Goal: Communication & Community: Answer question/provide support

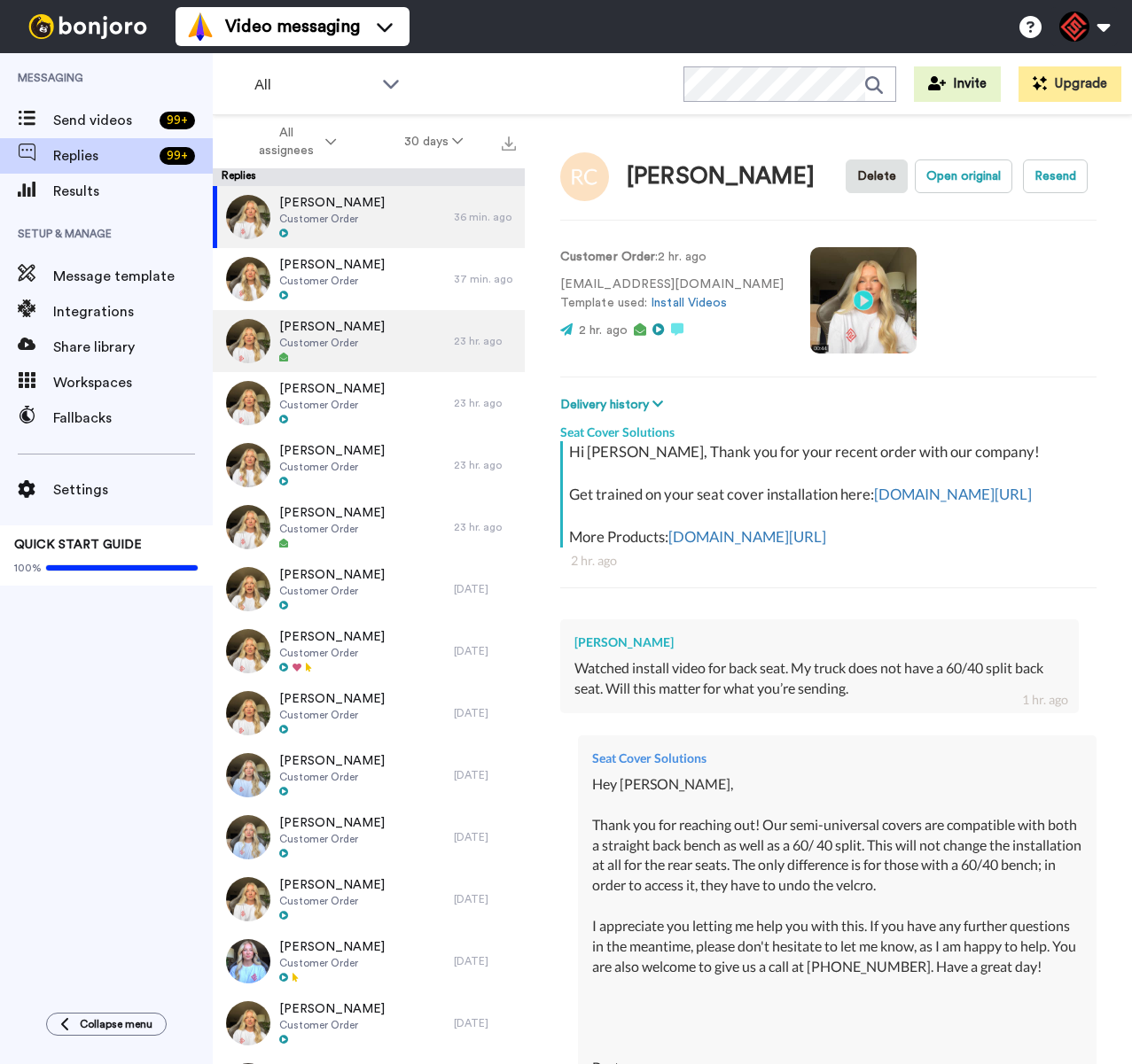
type textarea "x"
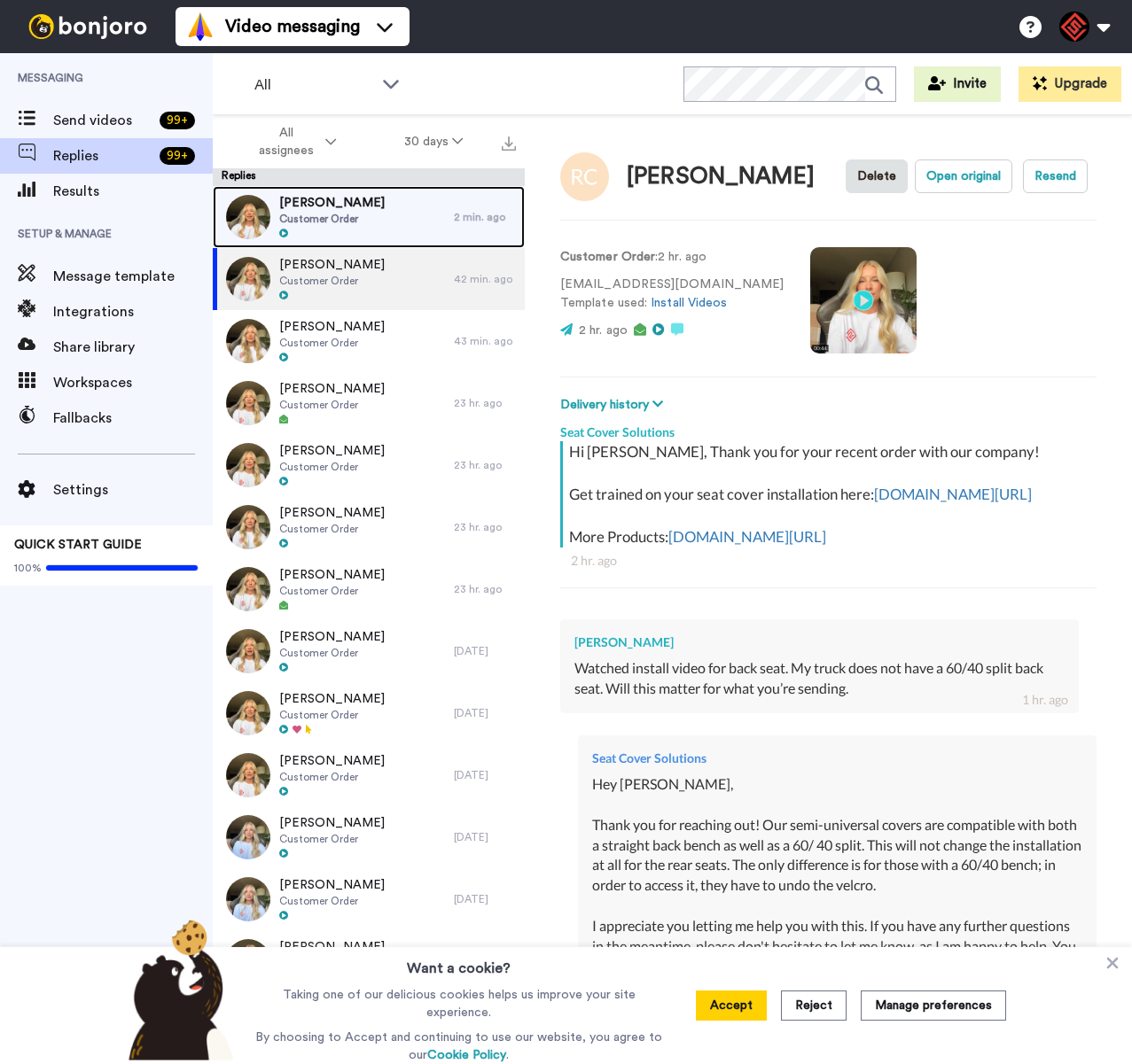
click at [417, 239] on div "[PERSON_NAME] Customer Order" at bounding box center [333, 217] width 241 height 62
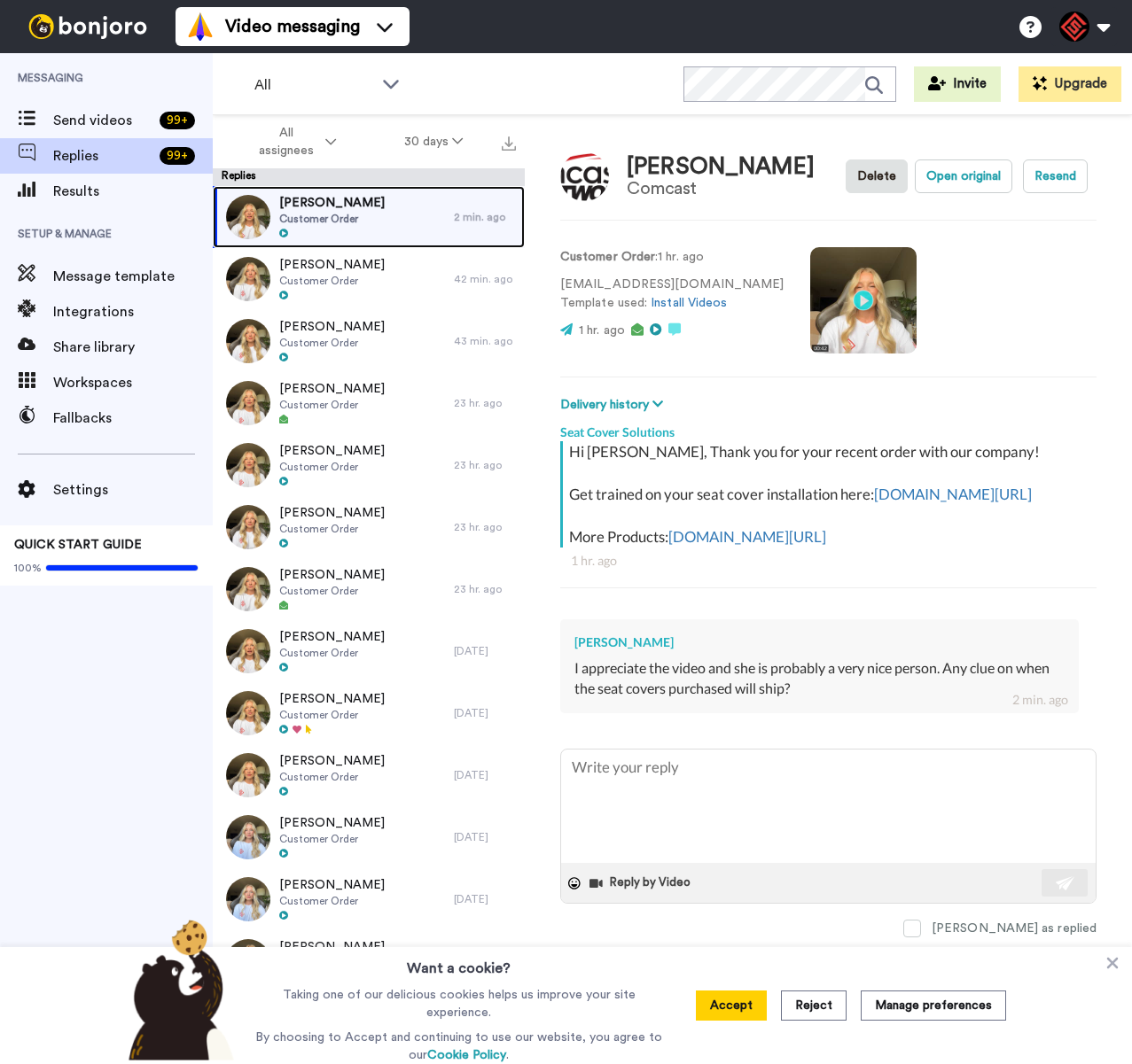
click at [424, 208] on div "[PERSON_NAME] Customer Order" at bounding box center [333, 217] width 241 height 62
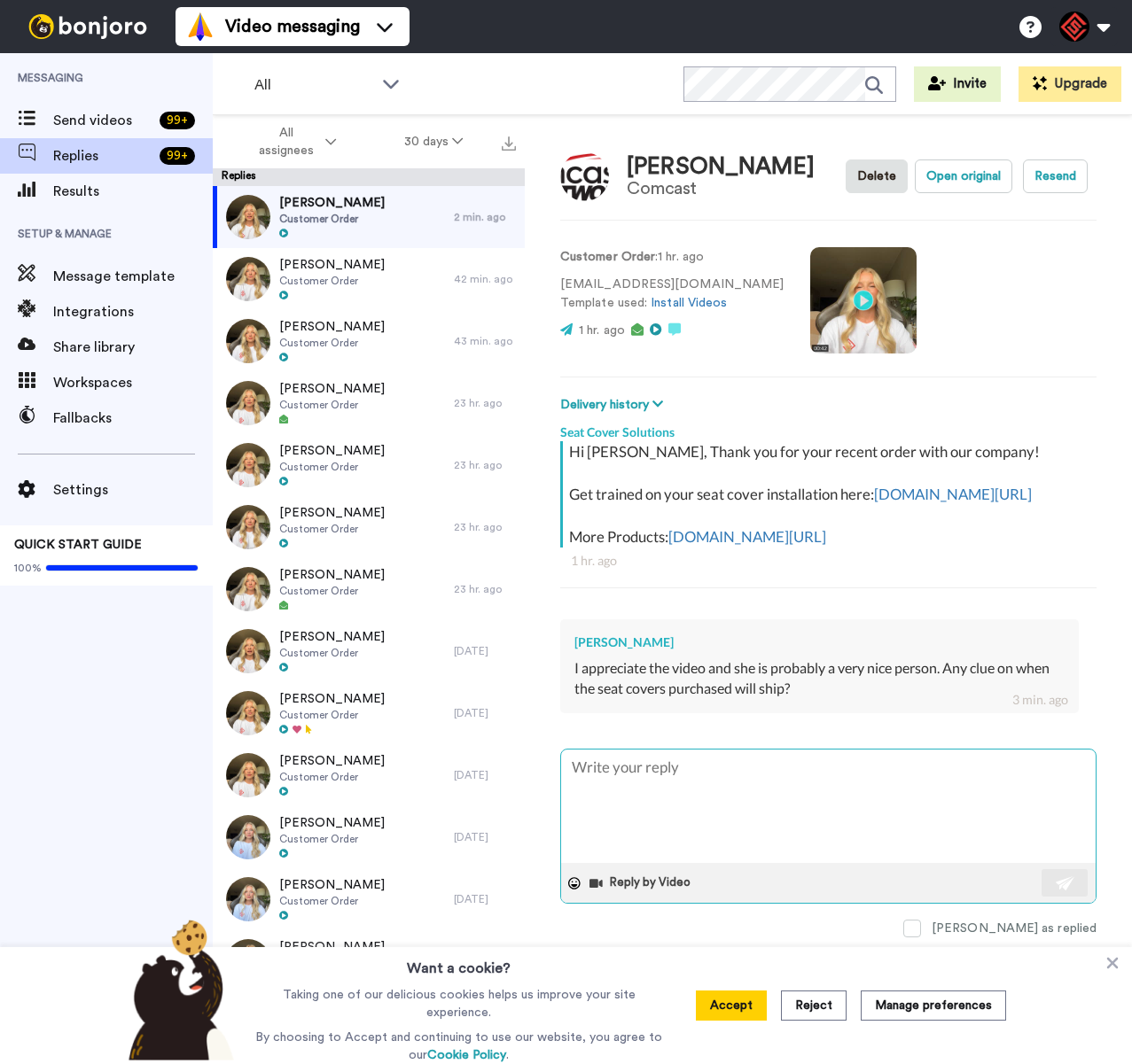
drag, startPoint x: 717, startPoint y: 802, endPoint x: 704, endPoint y: 794, distance: 15.3
click at [718, 802] on textarea at bounding box center [828, 806] width 535 height 113
type textarea "x"
type textarea "H"
type textarea "x"
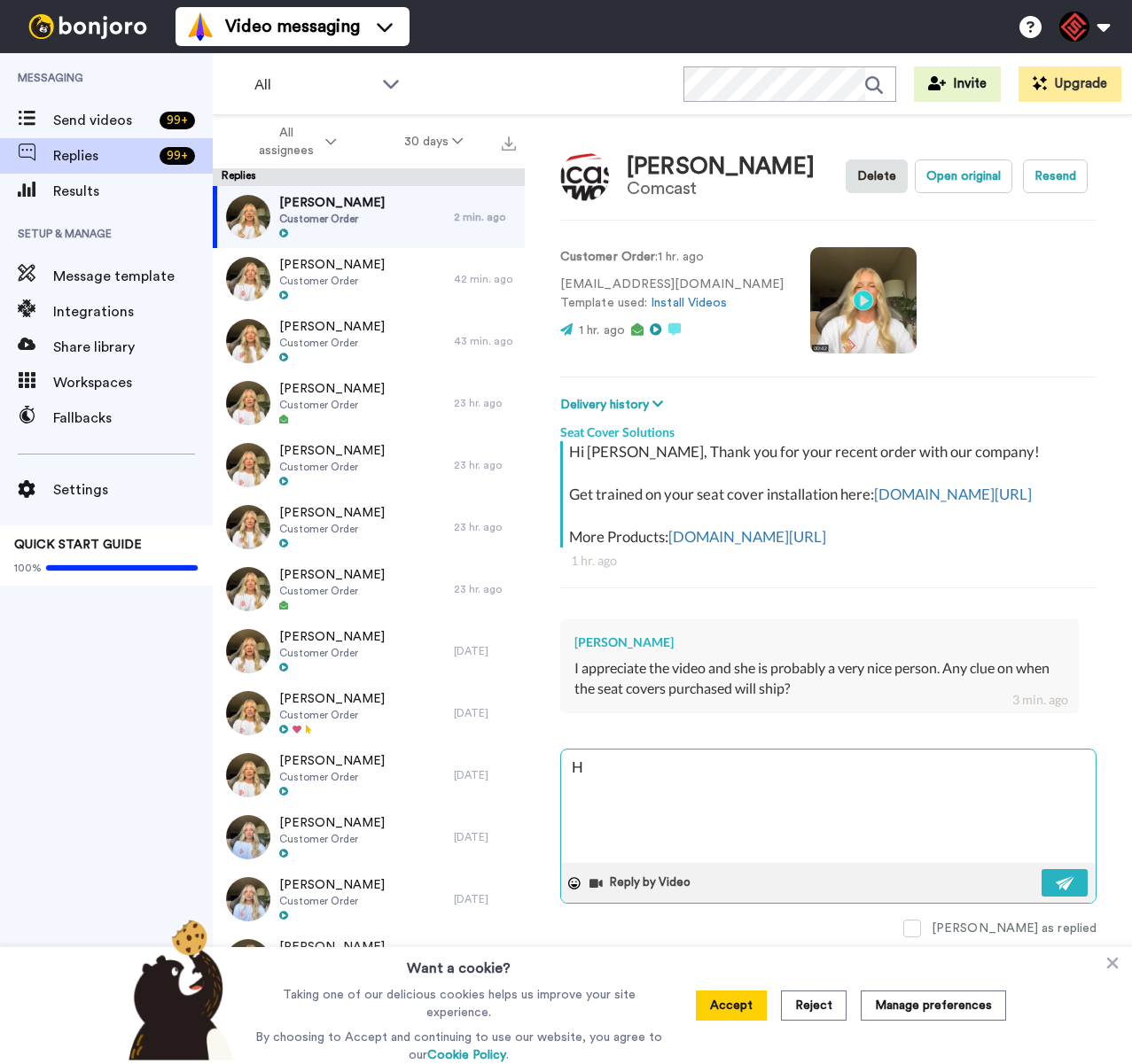
type textarea "He"
type textarea "x"
type textarea "Hey"
type textarea "x"
type textarea "Hey"
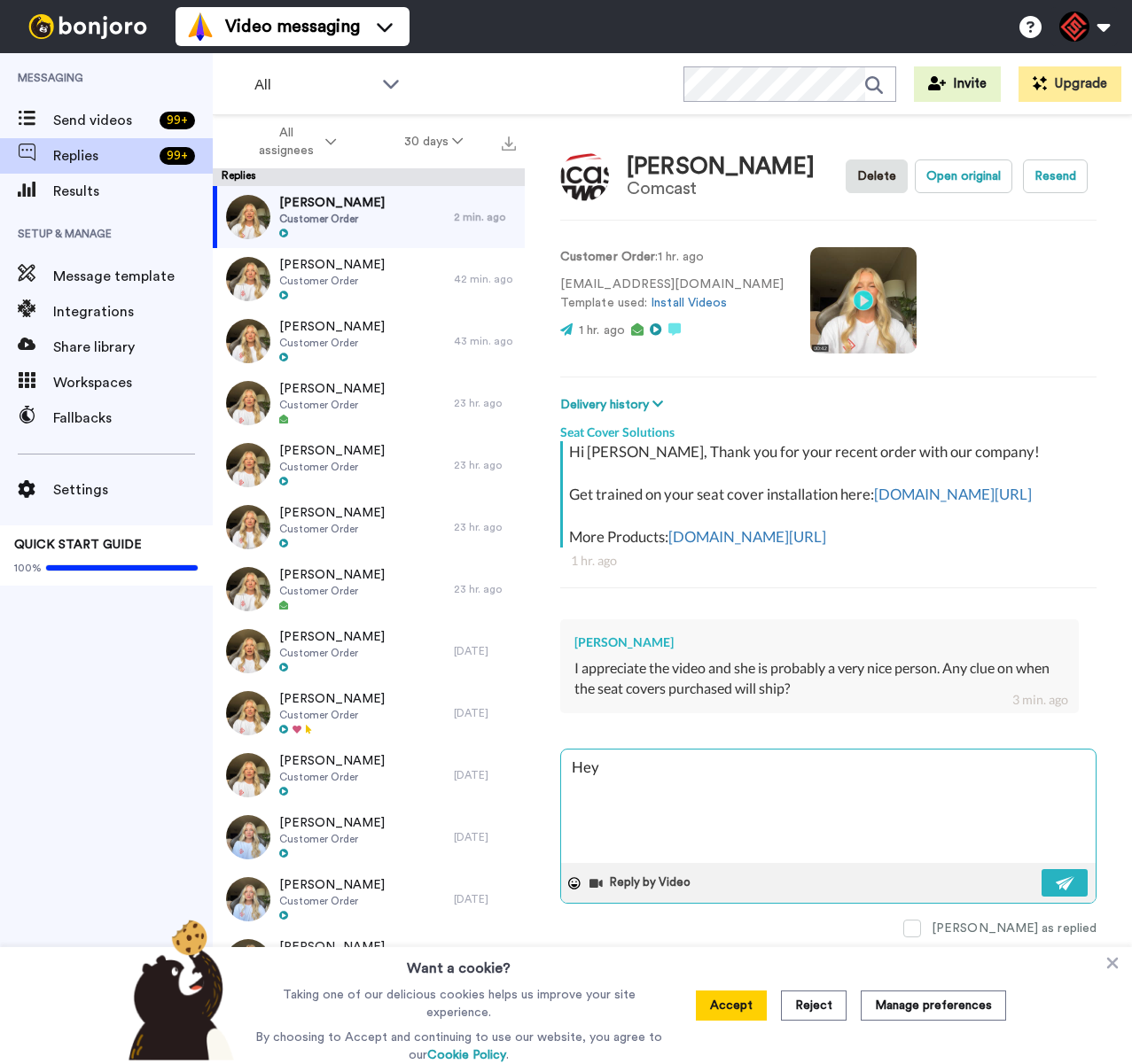
type textarea "x"
type textarea "Hey E"
type textarea "x"
type textarea "Hey [PERSON_NAME]"
type textarea "x"
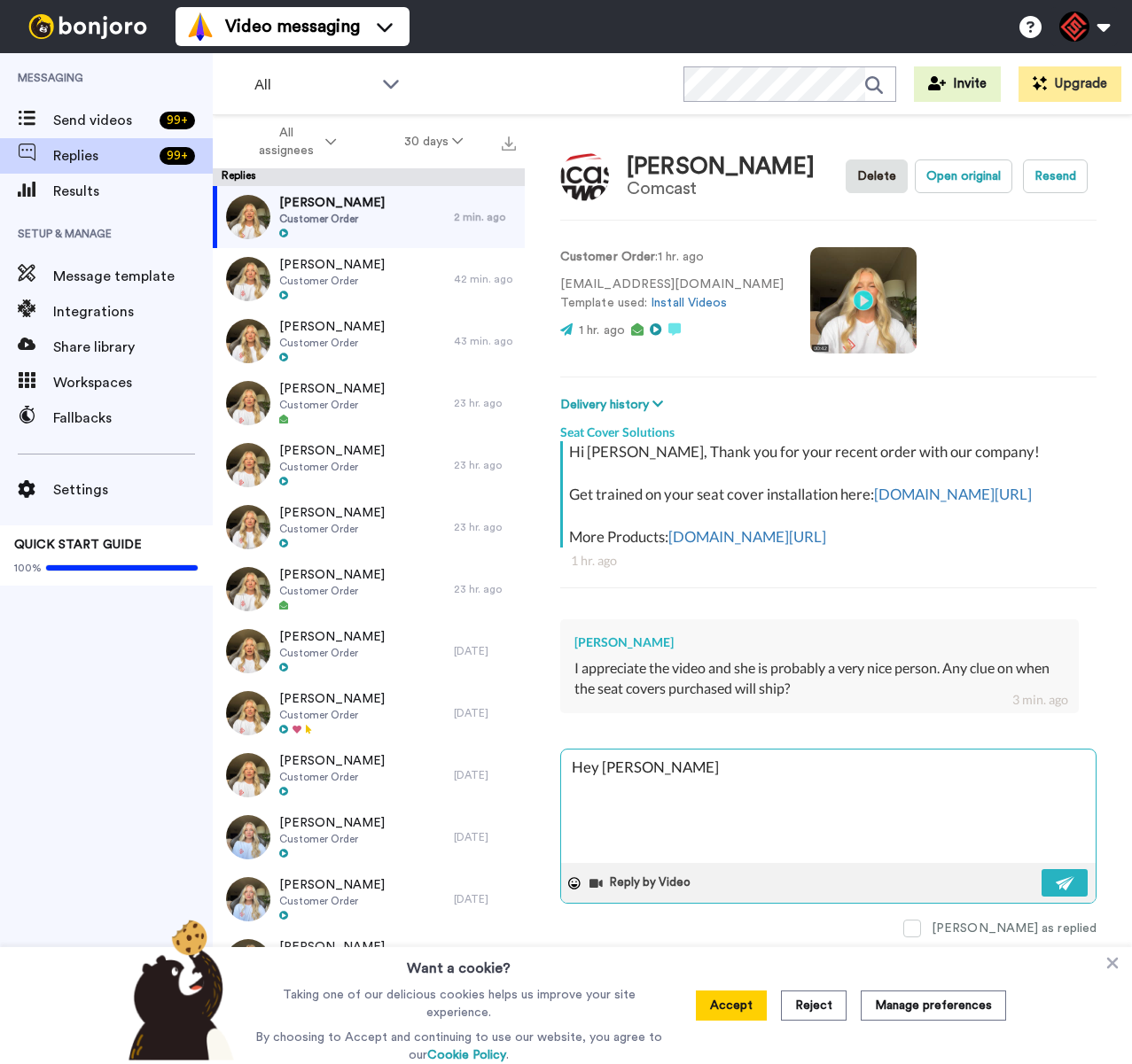
type textarea "Hey [PERSON_NAME]"
type textarea "x"
type textarea "Hey [PERSON_NAME]"
type textarea "x"
type textarea "Hey Edwar"
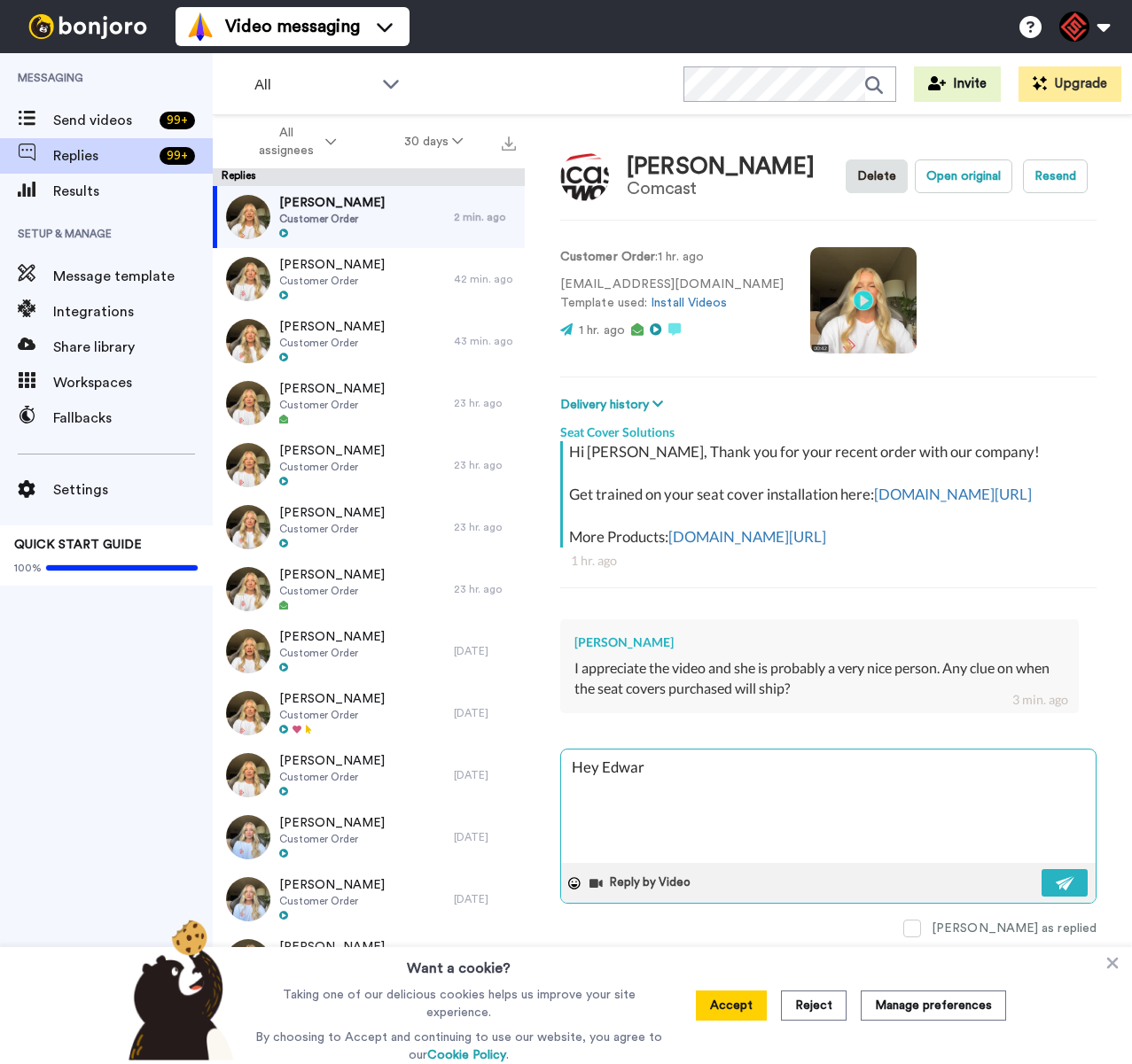
type textarea "x"
type textarea "Hey [PERSON_NAME]"
type textarea "x"
type textarea "Hey [PERSON_NAME],"
type textarea "x"
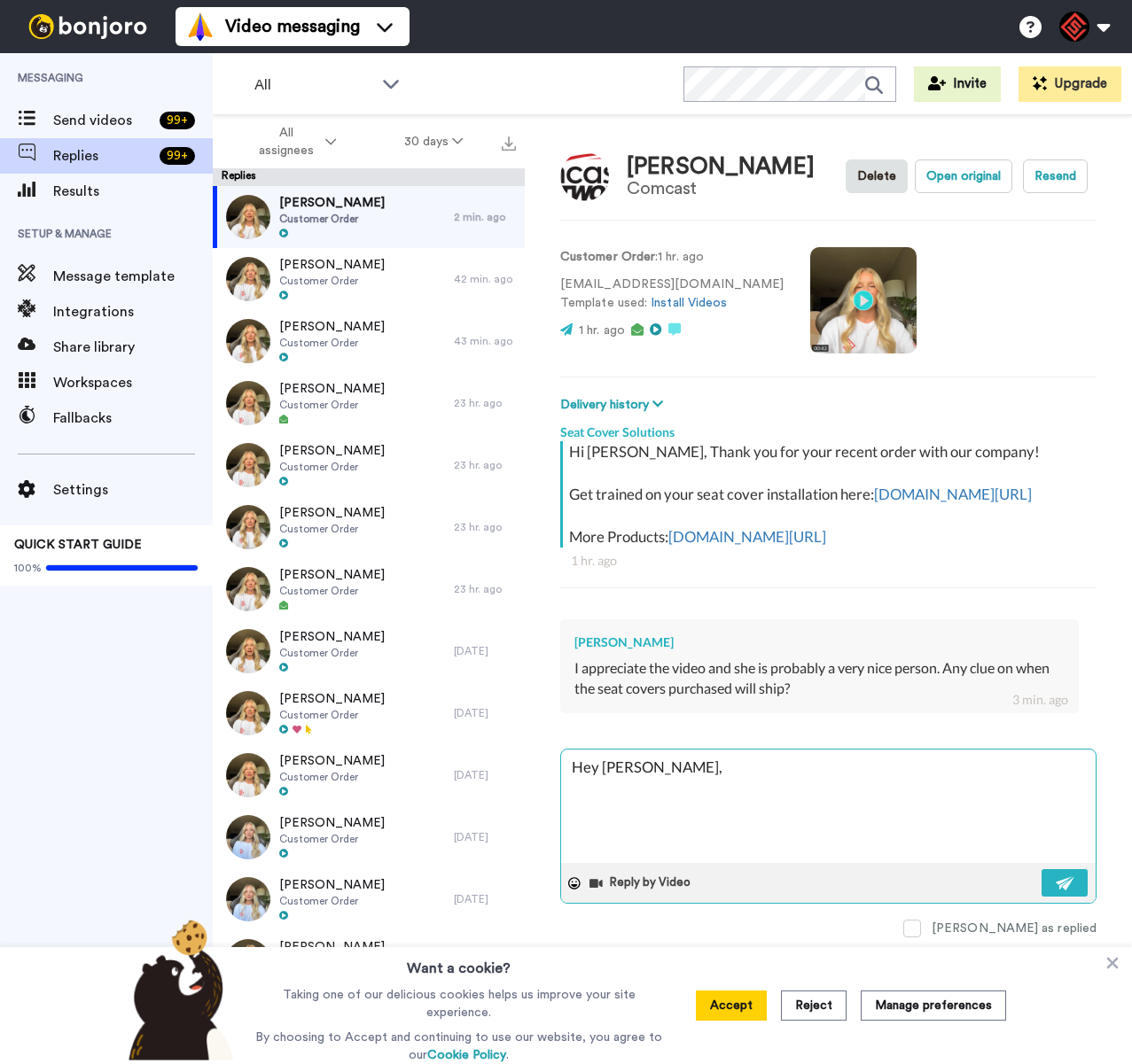
type textarea "Hey [PERSON_NAME],"
type textarea "x"
type textarea "Hey [PERSON_NAME],"
type textarea "x"
type textarea "Hey [PERSON_NAME], T"
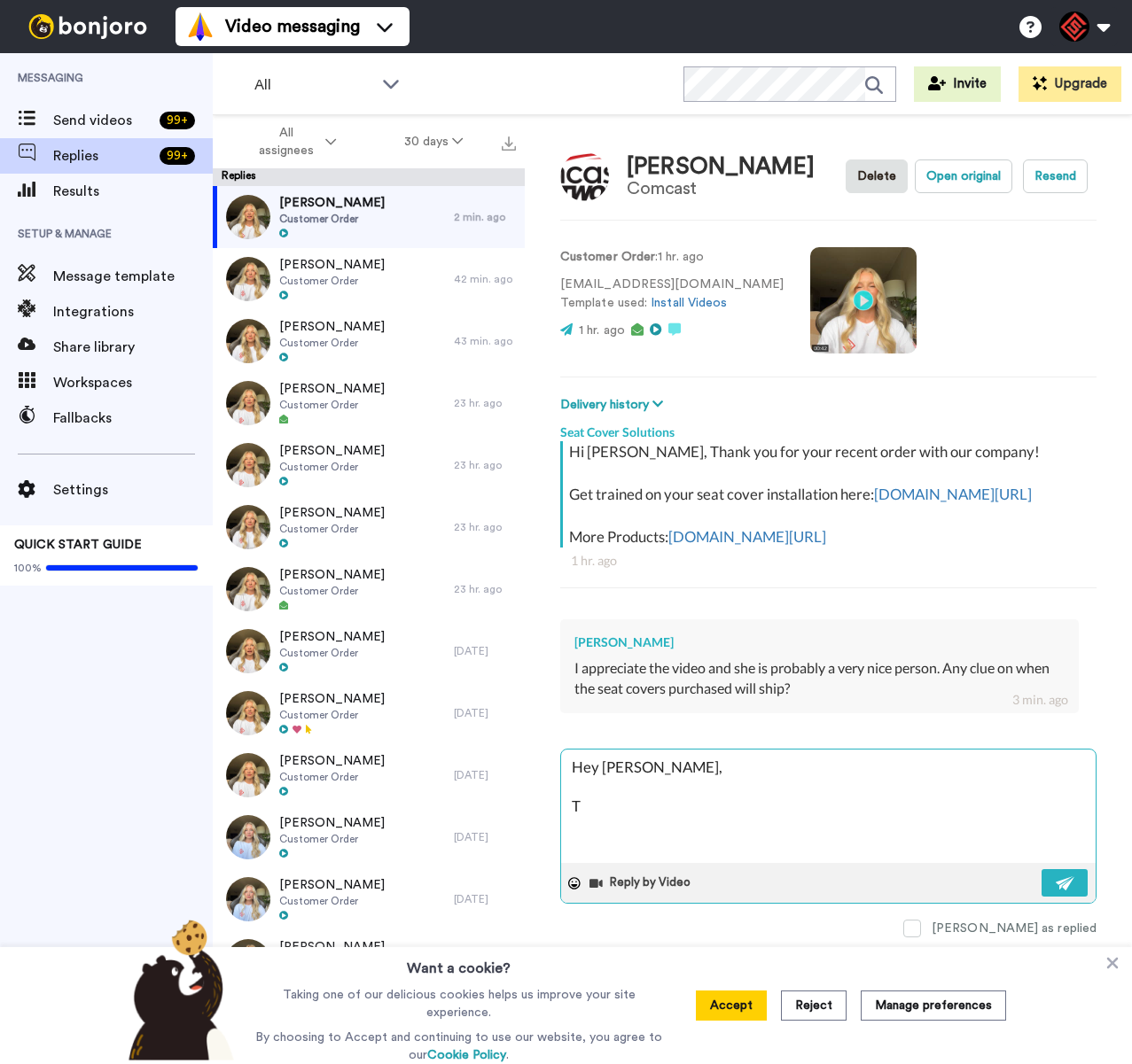
type textarea "x"
type textarea "Hey [PERSON_NAME], Th"
type textarea "x"
type textarea "Hey [PERSON_NAME], Tha"
type textarea "x"
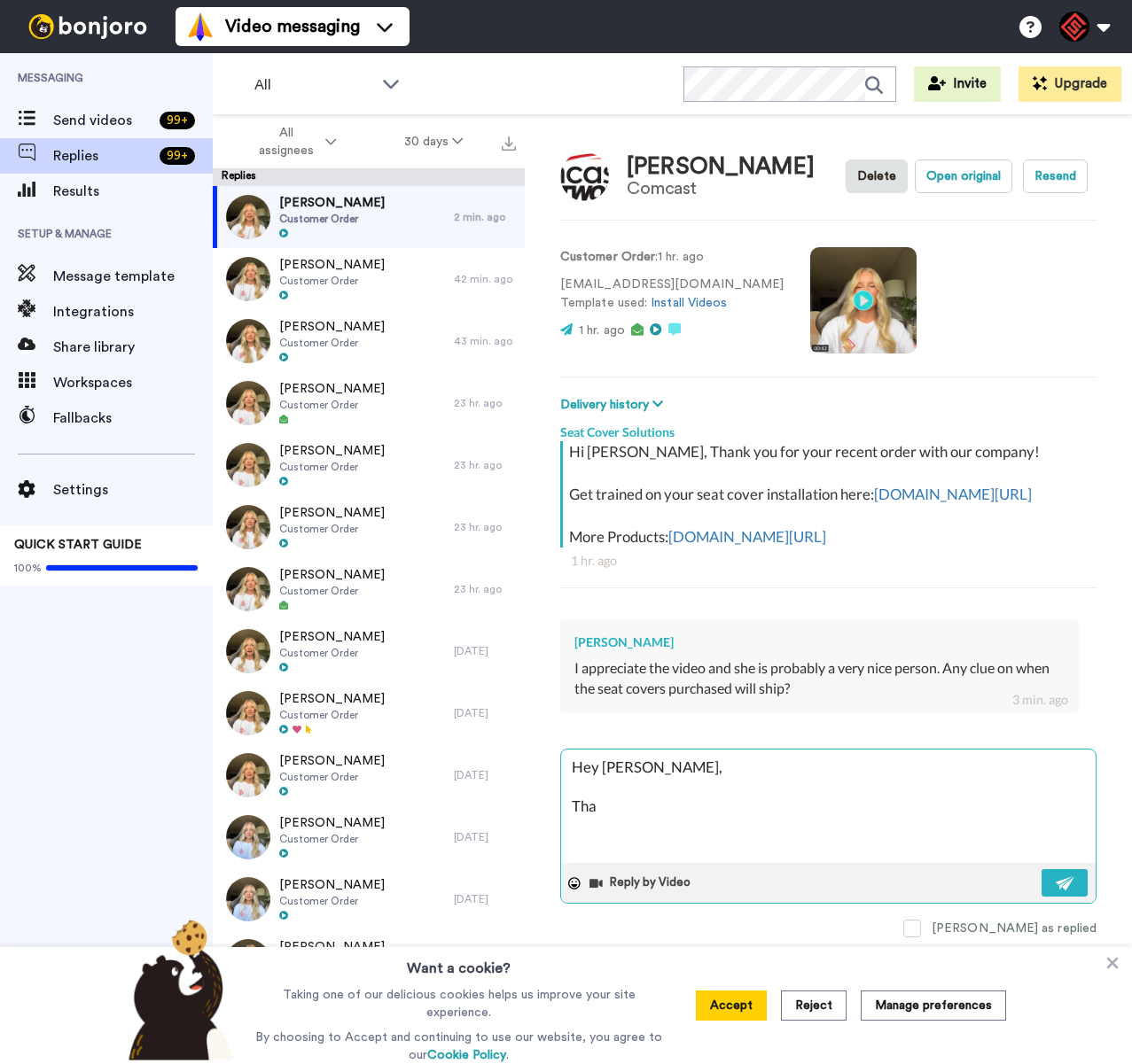
type textarea "Hey [PERSON_NAME], Than"
type textarea "x"
type textarea "Hey [PERSON_NAME], Thank"
type textarea "x"
type textarea "Hey [PERSON_NAME], Thank"
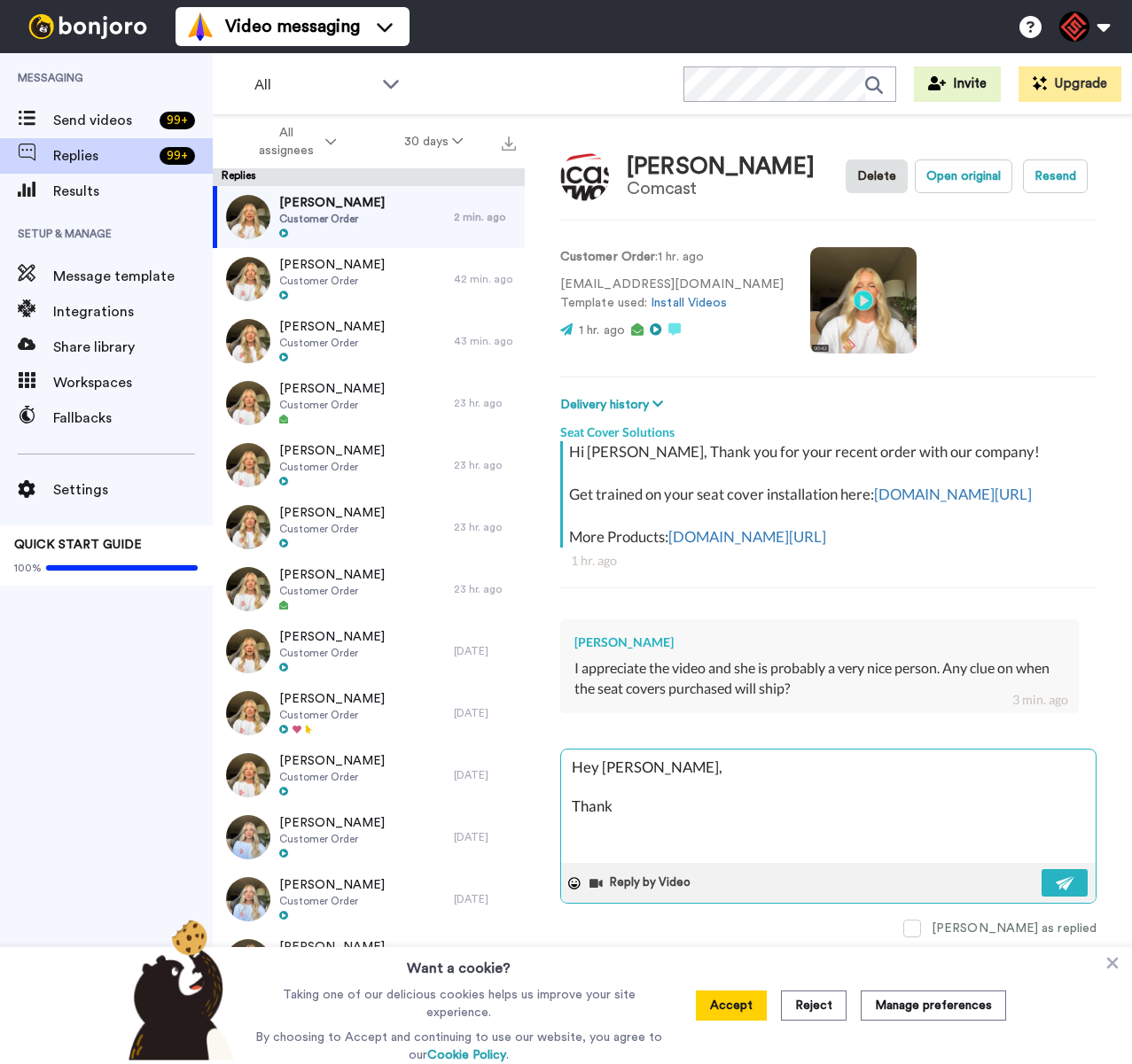
type textarea "x"
type textarea "Hey [PERSON_NAME], Thank y"
type textarea "x"
type textarea "Hey [PERSON_NAME], Thank yo"
type textarea "x"
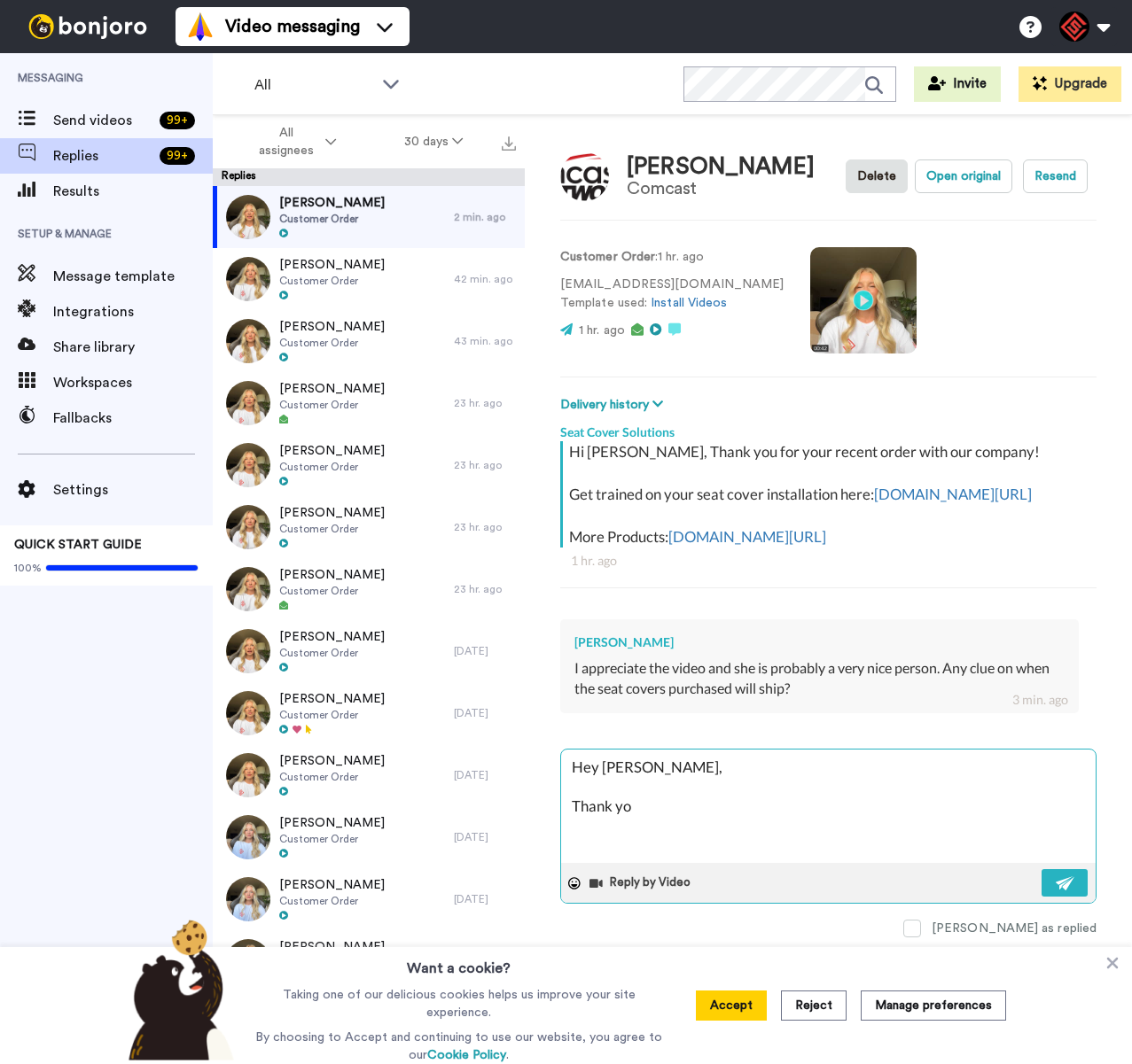
type textarea "Hey [PERSON_NAME], Thank you"
type textarea "x"
type textarea "Hey [PERSON_NAME], Thank you"
type textarea "x"
type textarea "Hey [PERSON_NAME], Thank you f"
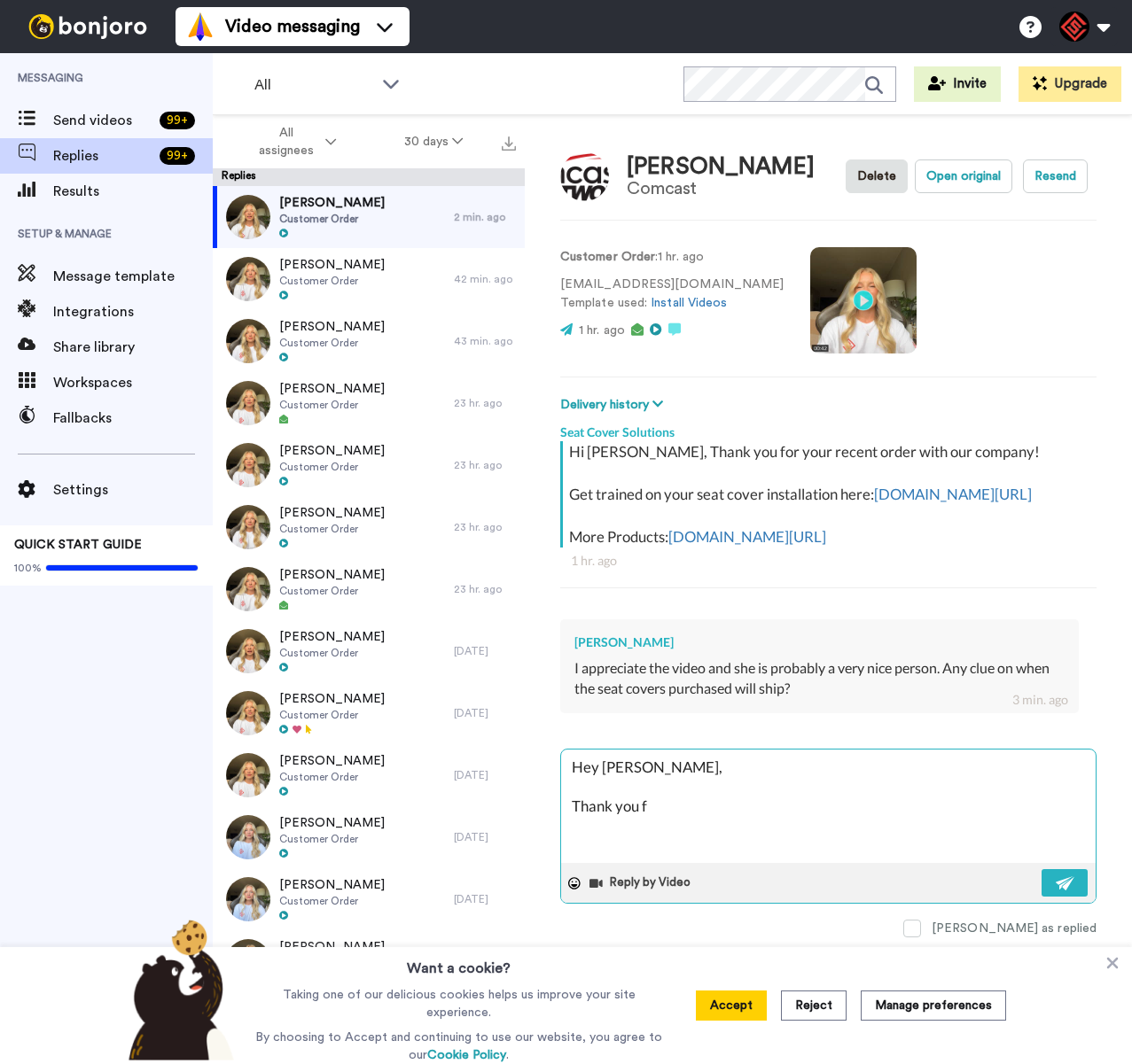
type textarea "x"
type textarea "Hey [PERSON_NAME], Thank you fo"
type textarea "x"
type textarea "Hey [PERSON_NAME], Thank you for"
type textarea "x"
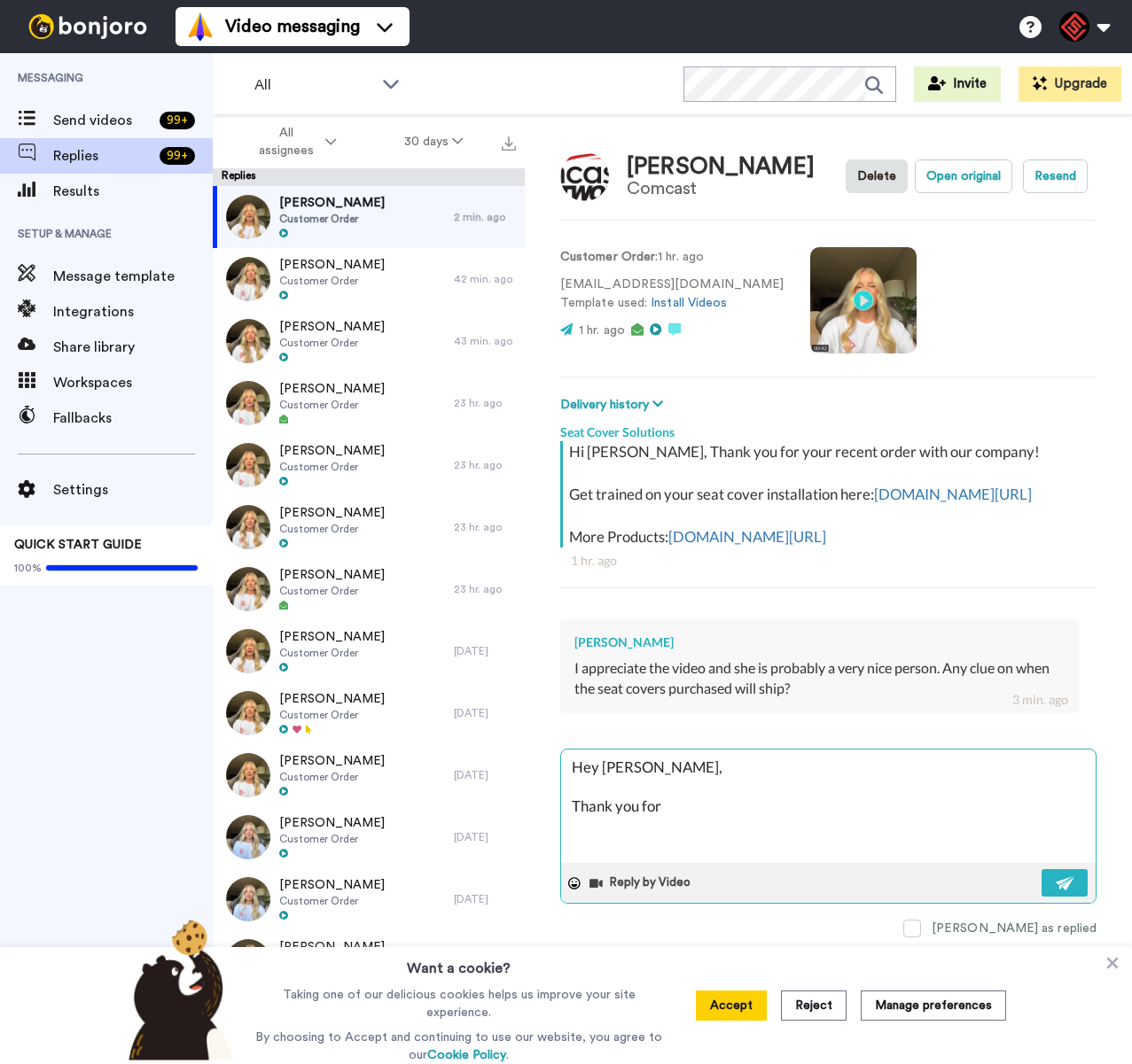
type textarea "Hey [PERSON_NAME], Thank you for"
type textarea "x"
type textarea "Hey [PERSON_NAME], Thank you for r"
type textarea "x"
type textarea "Hey [PERSON_NAME], Thank you for re"
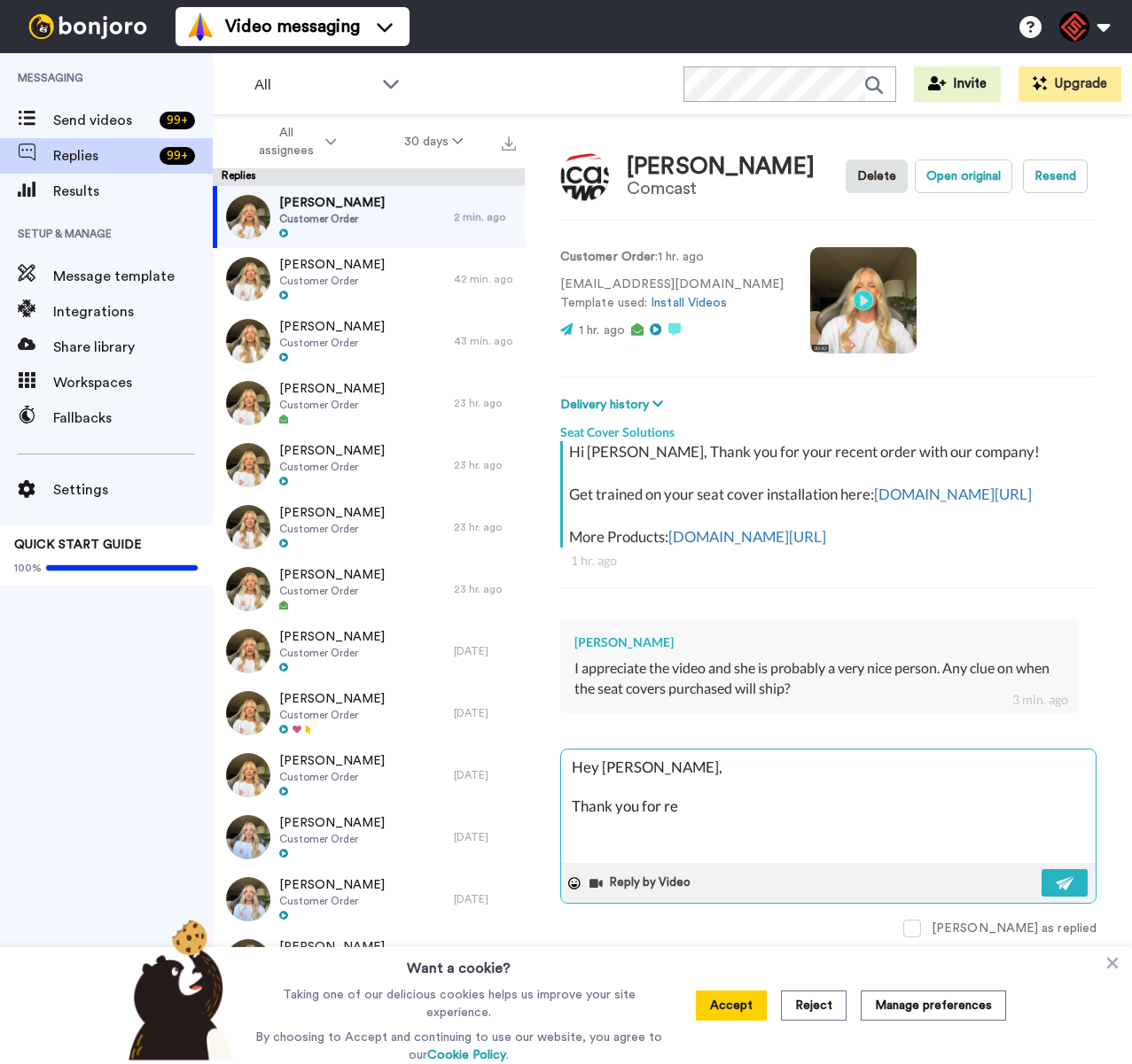
type textarea "x"
type textarea "Hey [PERSON_NAME], Thank you for [PERSON_NAME]"
type textarea "x"
type textarea "Hey [PERSON_NAME], Thank you for reah"
type textarea "x"
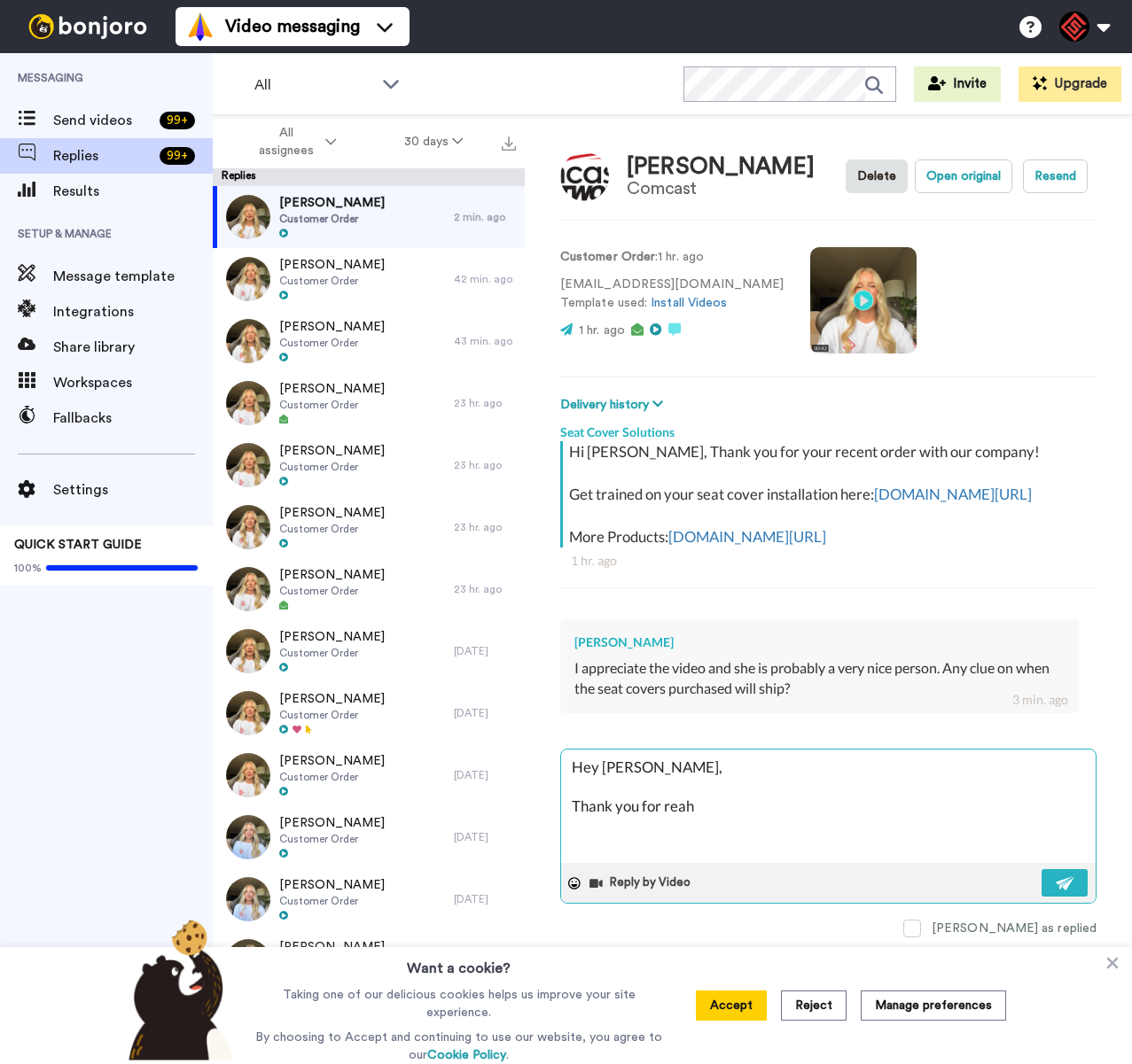
type textarea "Hey [PERSON_NAME], Thank you for reahc"
type textarea "x"
type textarea "Hey [PERSON_NAME], Thank you for reahci"
type textarea "x"
type textarea "Hey [PERSON_NAME], Thank you for reahcin"
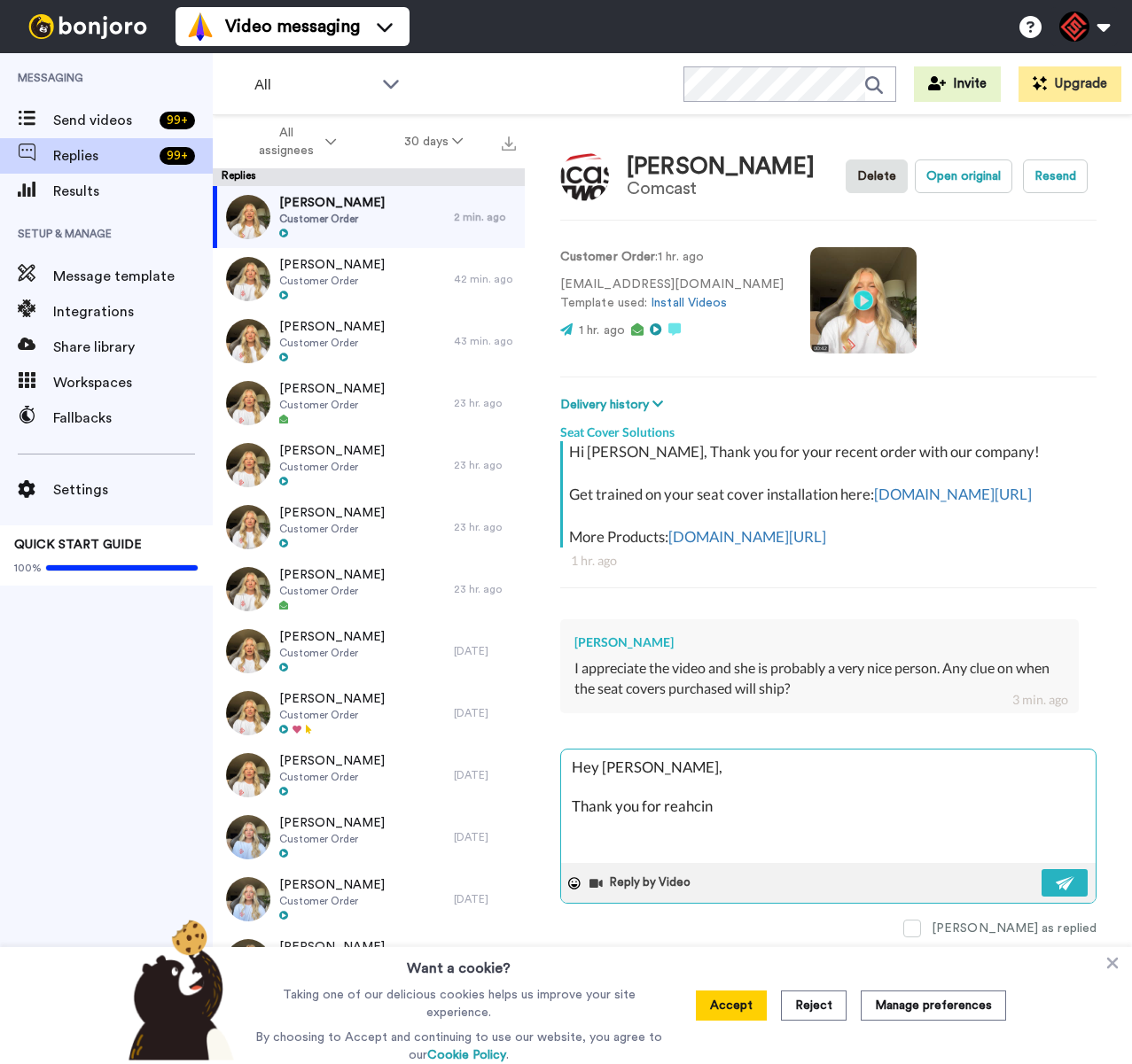
type textarea "x"
type textarea "Hey [PERSON_NAME], Thank you for reahcing"
type textarea "x"
type textarea "Hey [PERSON_NAME], Thank you for reahcing"
type textarea "x"
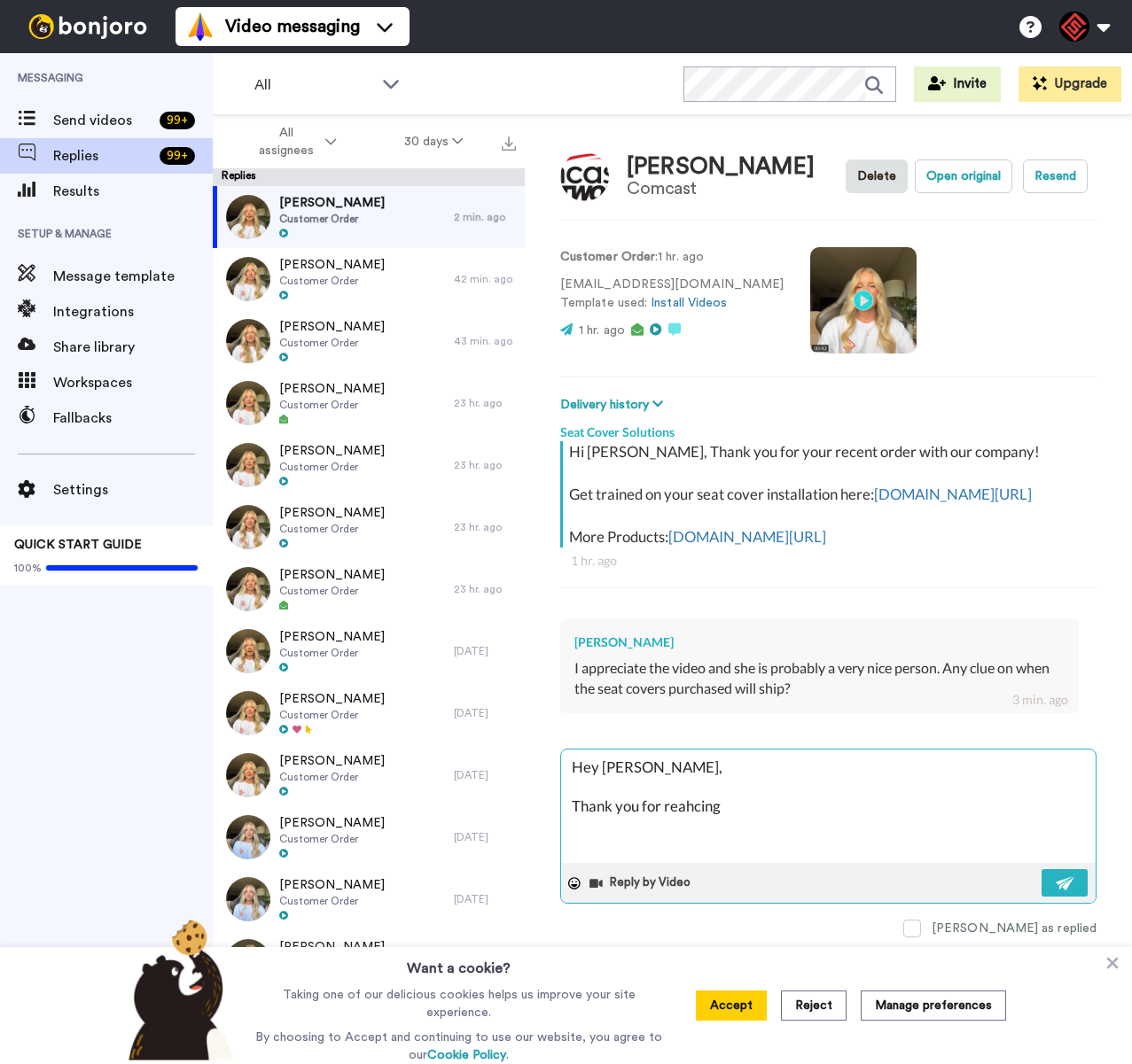
type textarea "Hey [PERSON_NAME], Thank you for reahcing o"
type textarea "x"
type textarea "Hey [PERSON_NAME], Thank you for reahcing ou"
type textarea "x"
type textarea "Hey [PERSON_NAME], Thank you for reahcing out"
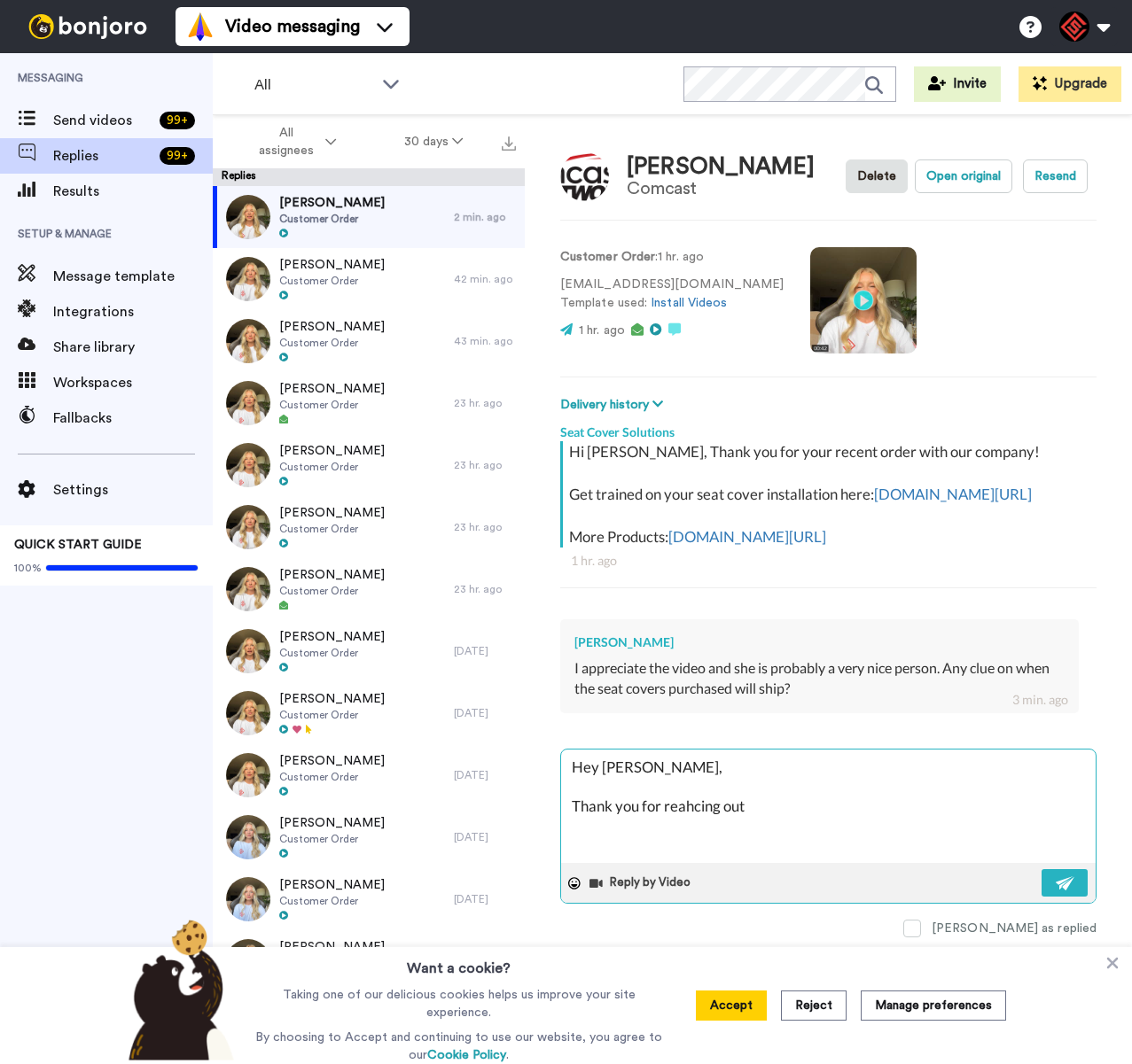
type textarea "x"
type textarea "Hey [PERSON_NAME], Thank you for reahcing out!"
type textarea "x"
type textarea "Hey [PERSON_NAME], Thank you for reahcing out!"
type textarea "x"
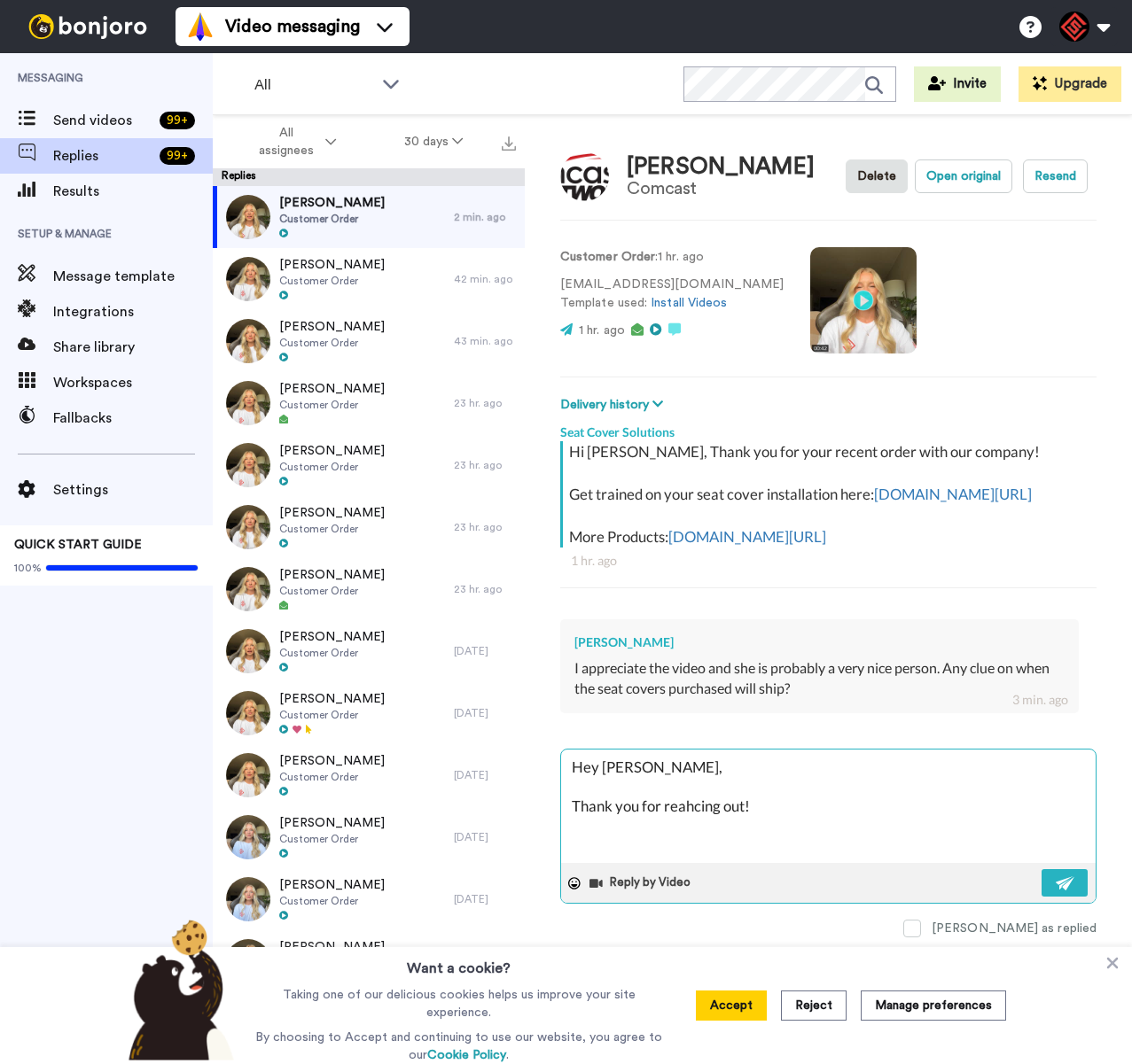
type textarea "Hey [PERSON_NAME], Thank you for reahcing out! Y"
type textarea "x"
type textarea "Hey [PERSON_NAME], Thank you for reahcing out! Yo"
type textarea "x"
type textarea "Hey [PERSON_NAME], Thank you for reahcing out! [PERSON_NAME]"
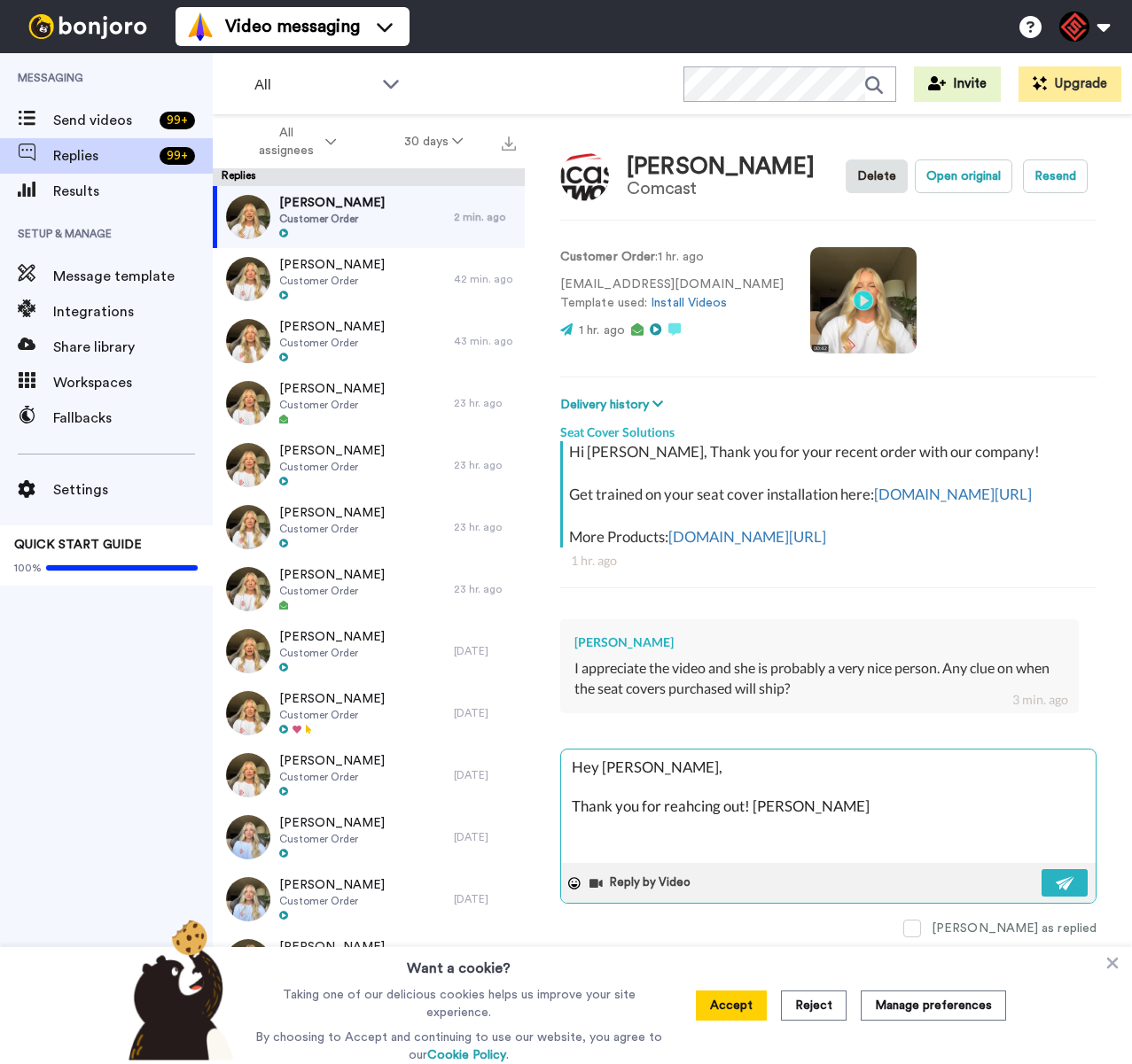
type textarea "x"
type textarea "Hey [PERSON_NAME], Thank you for reahcing out! Yoou"
type textarea "x"
type textarea "Hey [PERSON_NAME], Thank you for reahcing out! Yoour"
type textarea "x"
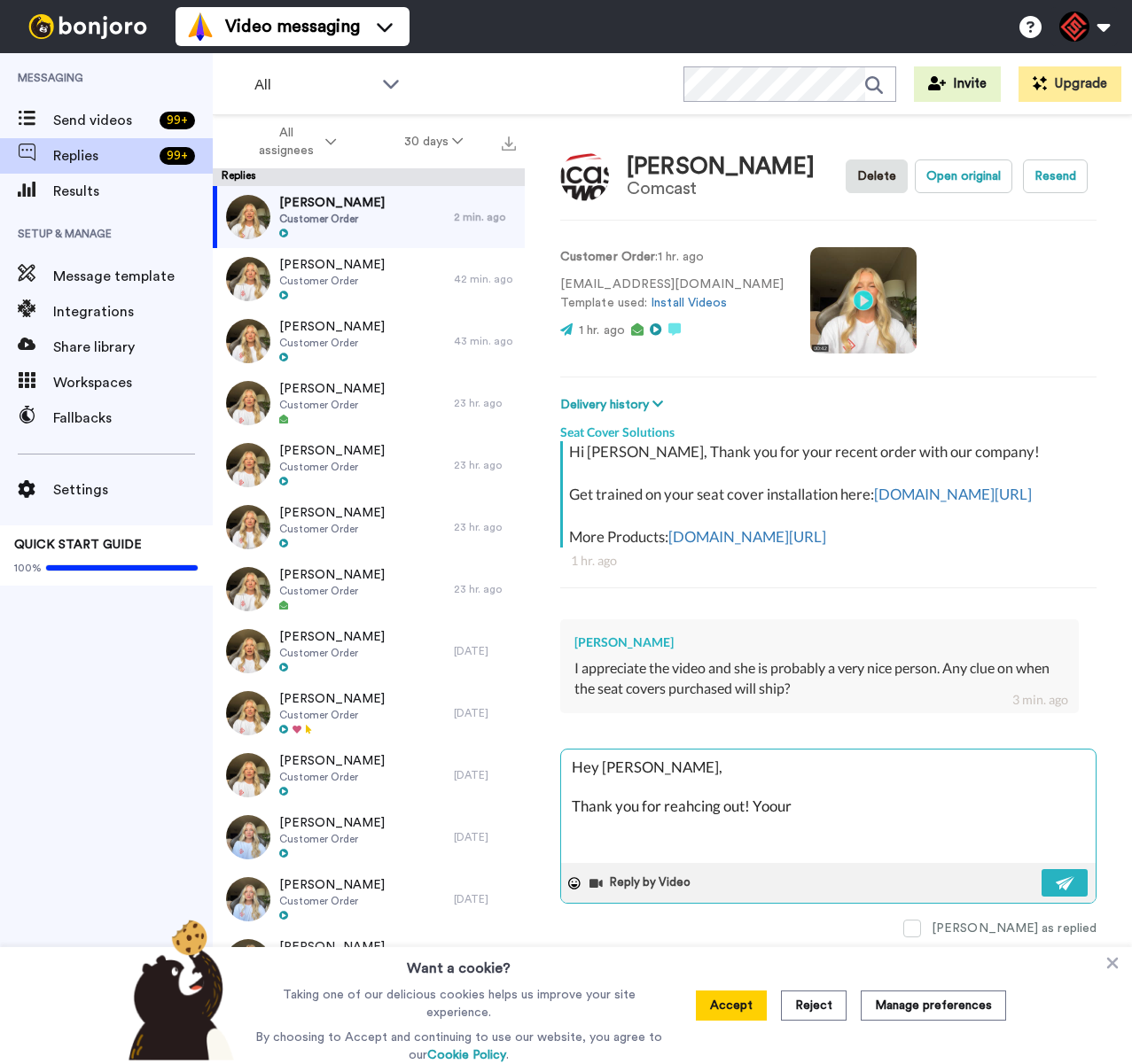
type textarea "Hey [PERSON_NAME], Thank you for reahcing out! Yoour"
type textarea "x"
type textarea "Hey [PERSON_NAME], Thank you for reahcing out! Yoour a"
type textarea "x"
type textarea "Hey [PERSON_NAME], Thank you for reahcing out! Yoour ap"
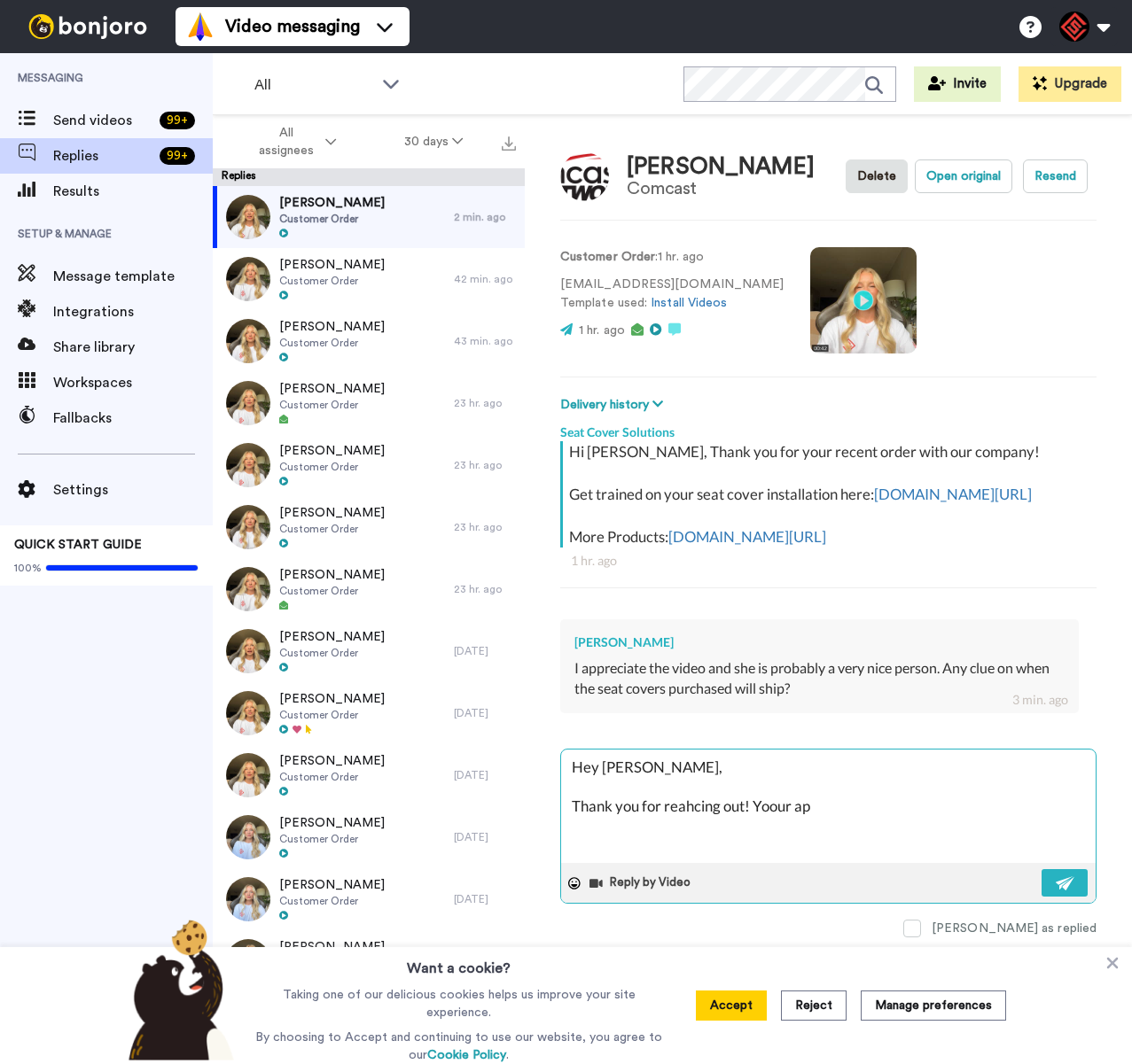
type textarea "x"
type textarea "Hey [PERSON_NAME], Thank you for reahcing out! [PERSON_NAME]"
type textarea "x"
type textarea "Hey [PERSON_NAME], Thank you for reahcing out! [PERSON_NAME]"
type textarea "x"
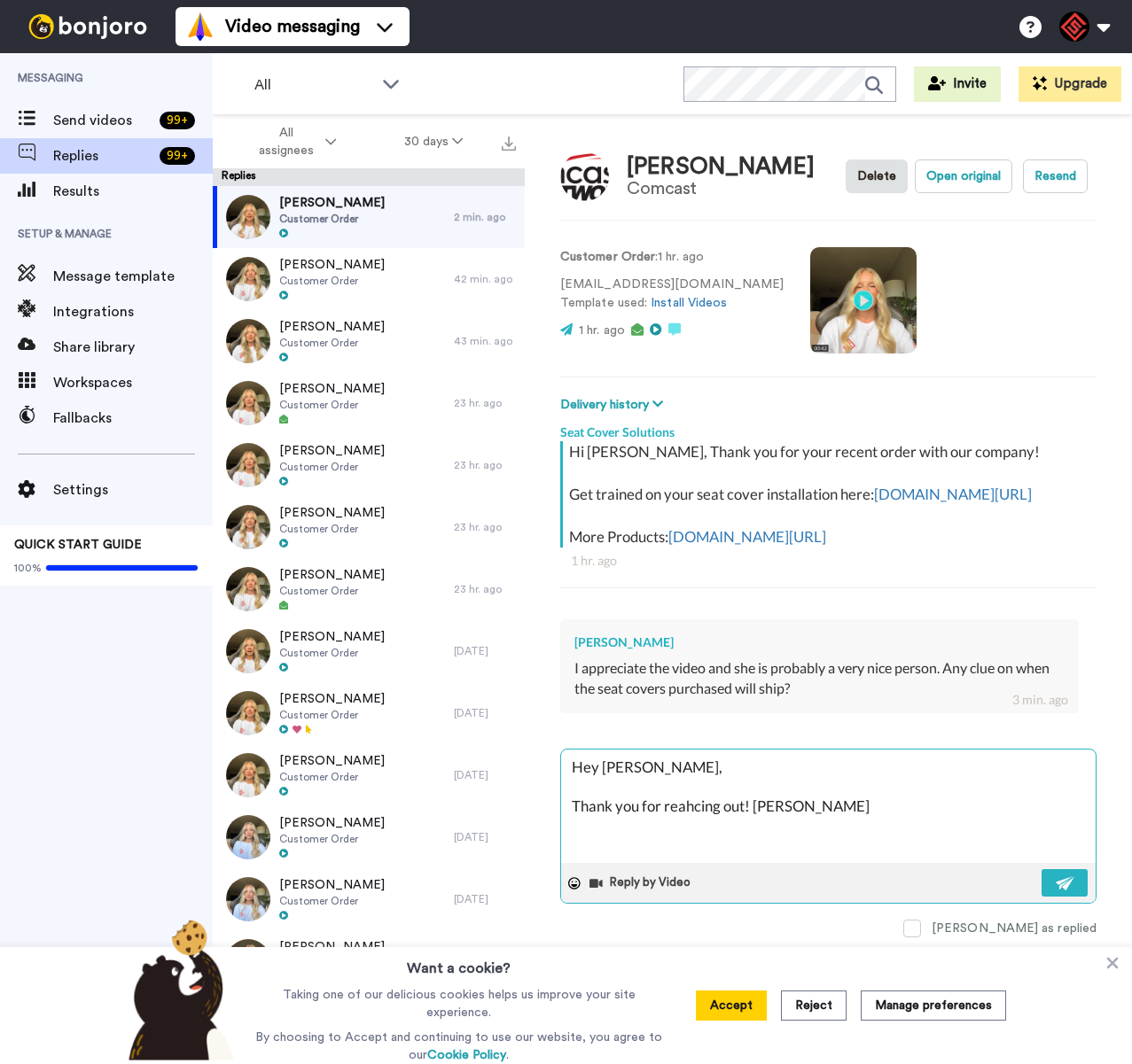
type textarea "Hey [PERSON_NAME], Thank you for reahcing out! [PERSON_NAME]"
type textarea "x"
type textarea "Hey [PERSON_NAME], Thank you for reahcing out! [PERSON_NAME]"
type textarea "x"
type textarea "Hey [PERSON_NAME], Thank you for reahcing out! [PERSON_NAME]"
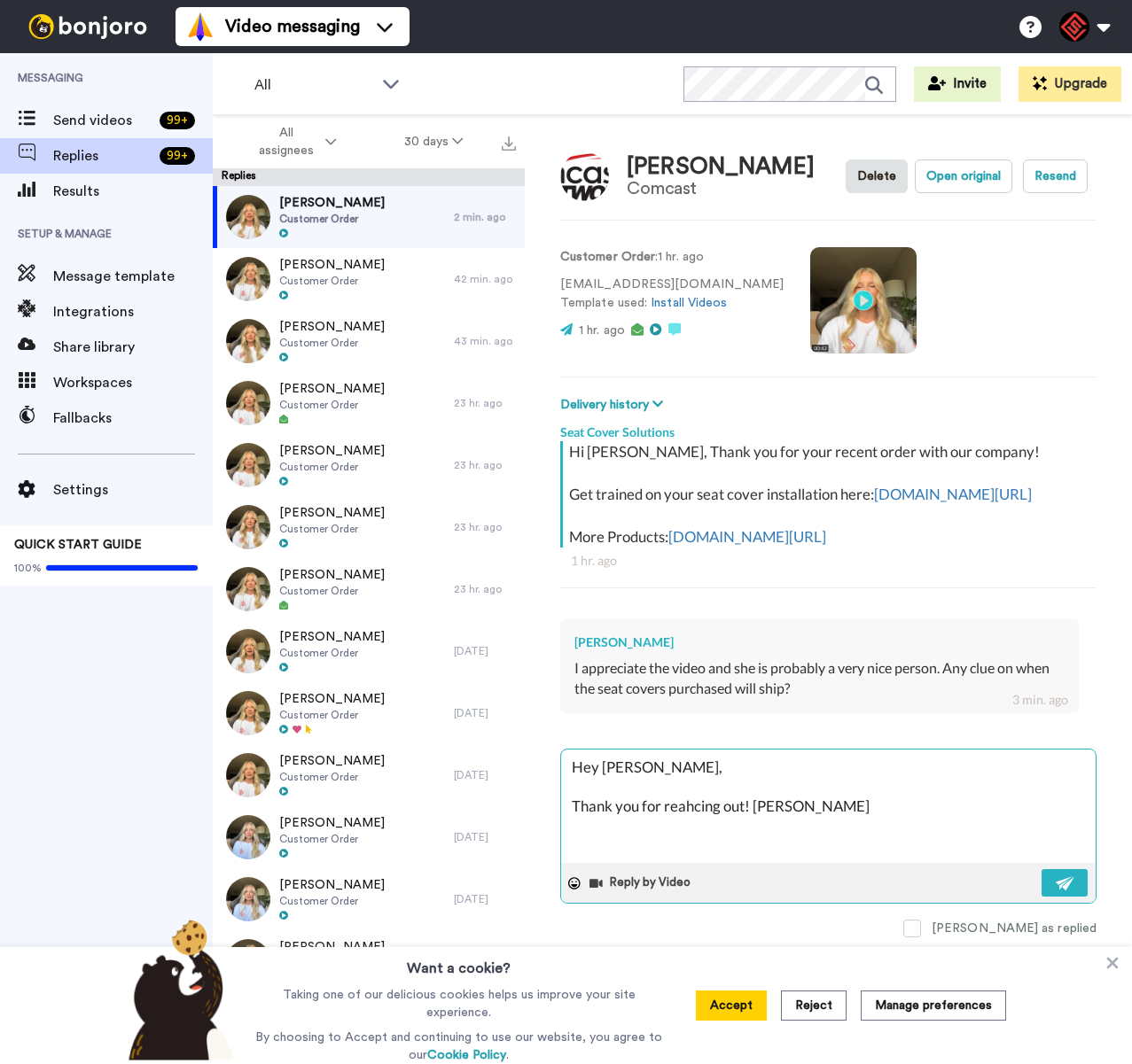
type textarea "x"
type textarea "Hey [PERSON_NAME], Thank you for reahcing out! [PERSON_NAME]"
type textarea "x"
type textarea "Hey [PERSON_NAME], Thank you for reahcing out! [PERSON_NAME] s"
type textarea "x"
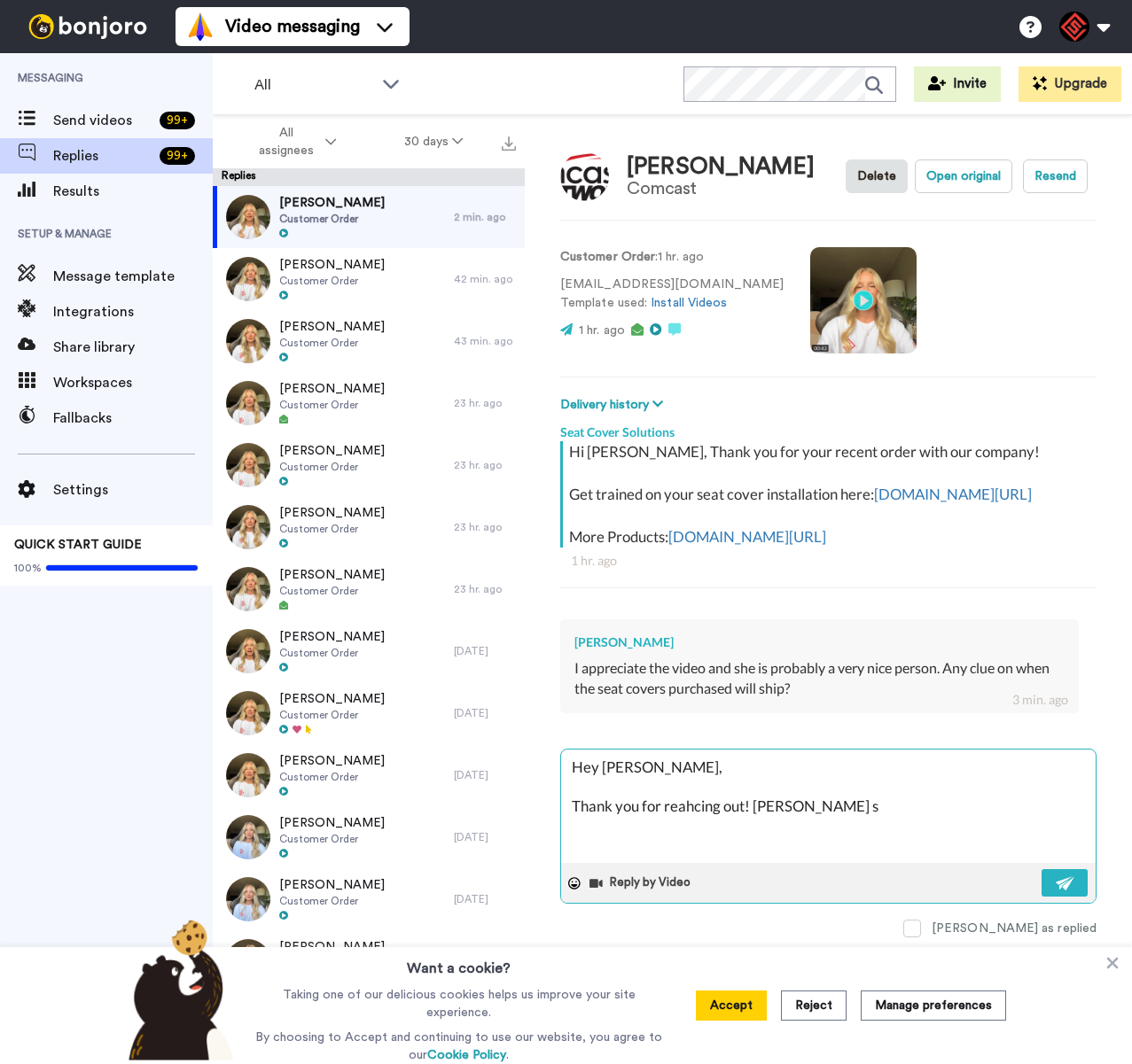
type textarea "Hey [PERSON_NAME], Thank you for reahcing out! Yoour apkcage sh"
type textarea "x"
type textarea "Hey [PERSON_NAME], Thank you for reahcing out! Yoour apkcage sho"
type textarea "x"
type textarea "Hey [PERSON_NAME], Thank you for reahcing out! [PERSON_NAME] shou"
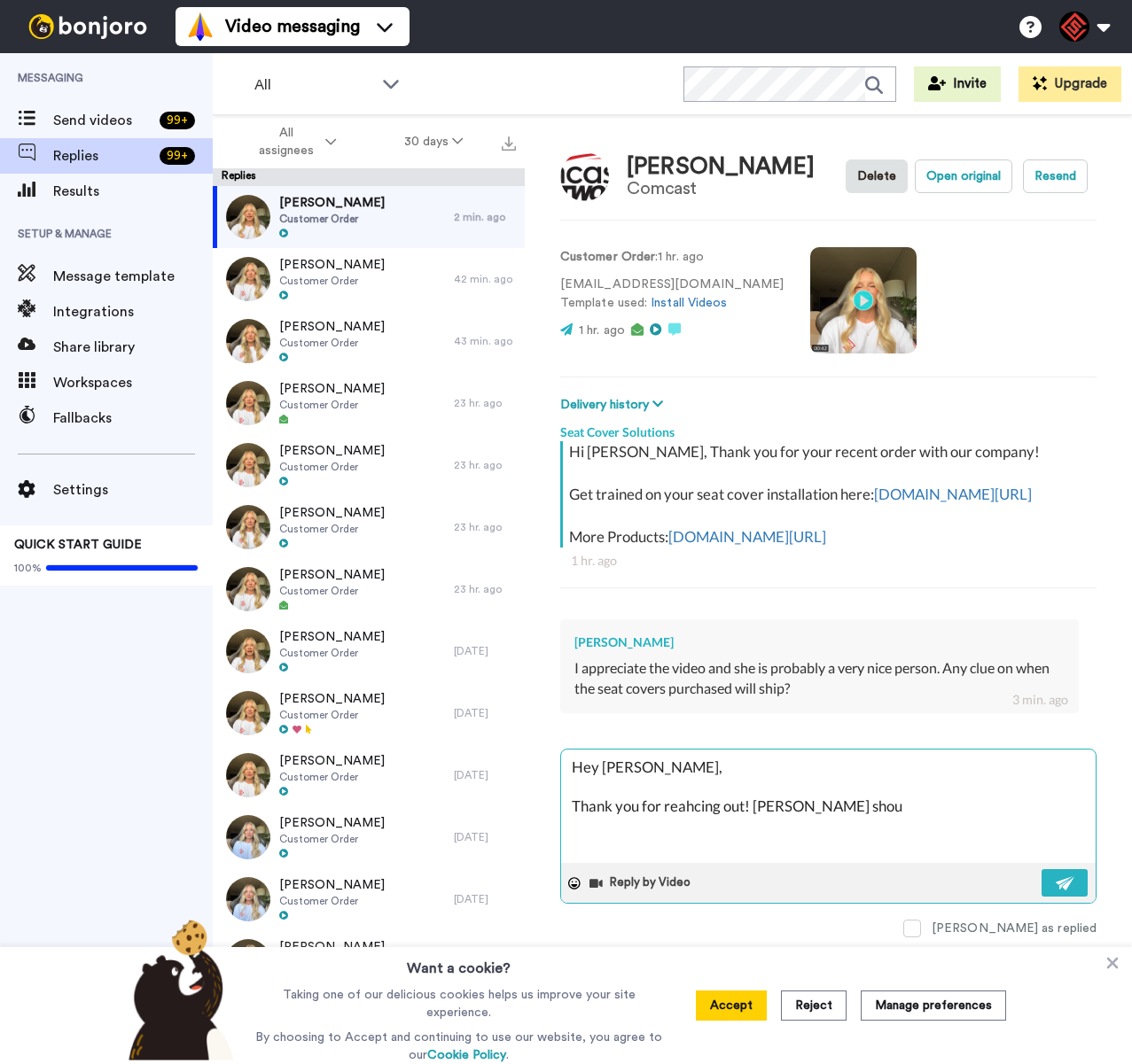
type textarea "x"
type textarea "Hey [PERSON_NAME], Thank you for reahcing out! [PERSON_NAME] shoul"
type textarea "x"
type textarea "Hey [PERSON_NAME], Thank you for reahcing out! [PERSON_NAME] should"
type textarea "x"
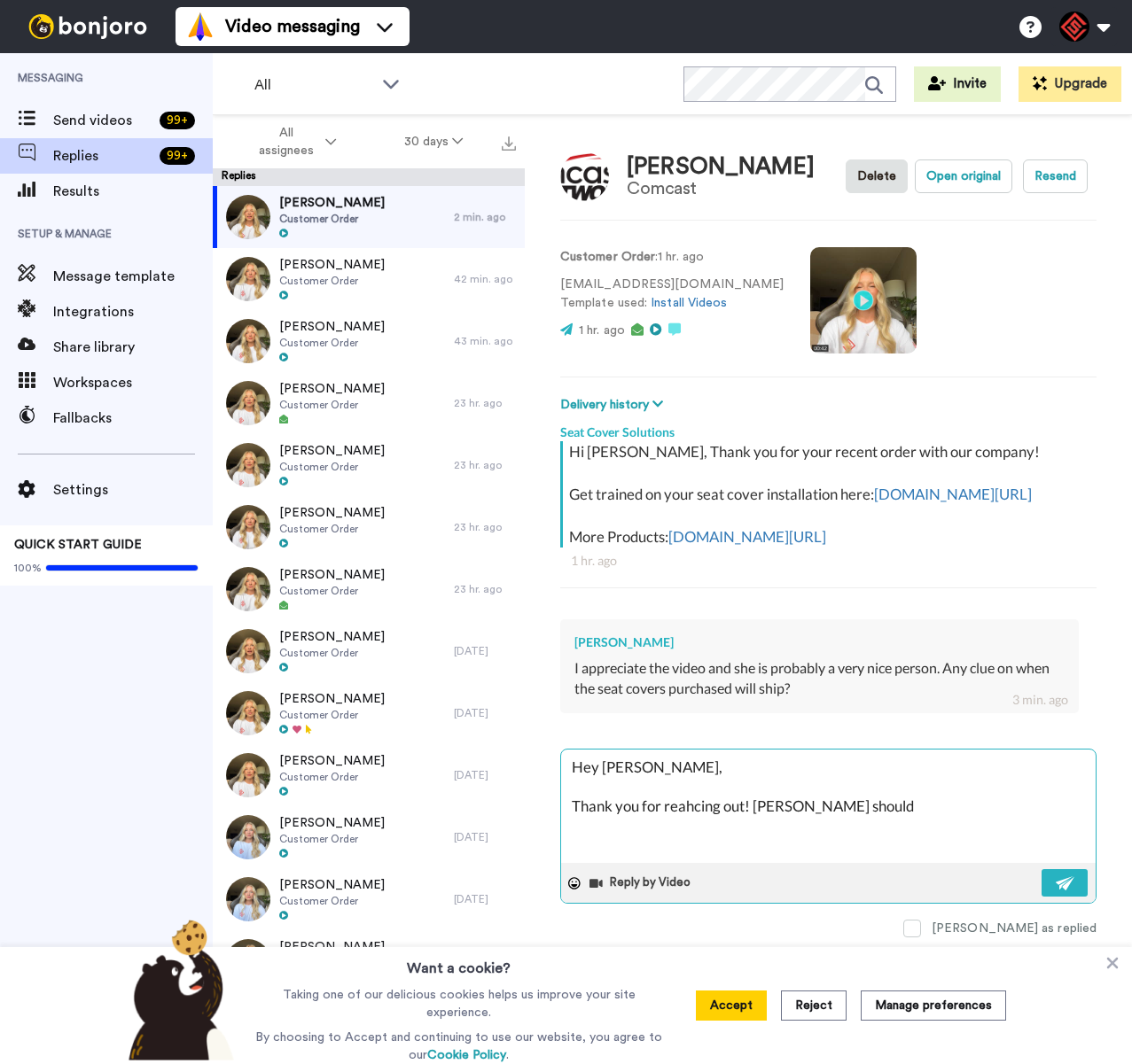
type textarea "Hey [PERSON_NAME], Thank you for reahcing out! [PERSON_NAME] should"
type textarea "x"
type textarea "Hey [PERSON_NAME], Thank you for reahcing out! [PERSON_NAME] should s"
type textarea "x"
type textarea "Hey [PERSON_NAME], Thank you for reahcing out! [PERSON_NAME] should sh"
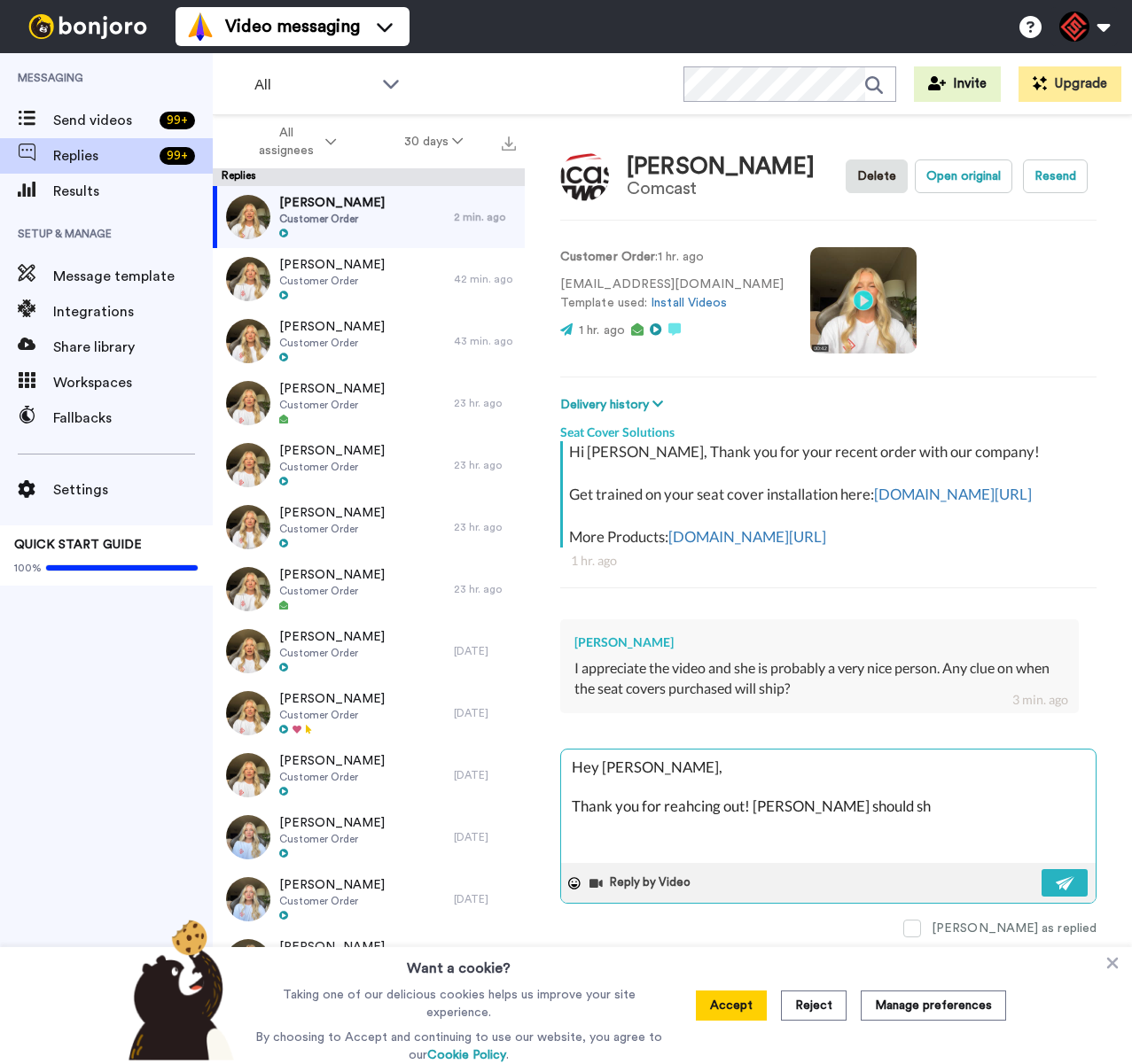
type textarea "x"
type textarea "Hey [PERSON_NAME], Thank you for reahcing out! [PERSON_NAME] should shi"
type textarea "x"
type textarea "Hey [PERSON_NAME], Thank you for reahcing out! Yoour apkcage should ship"
type textarea "x"
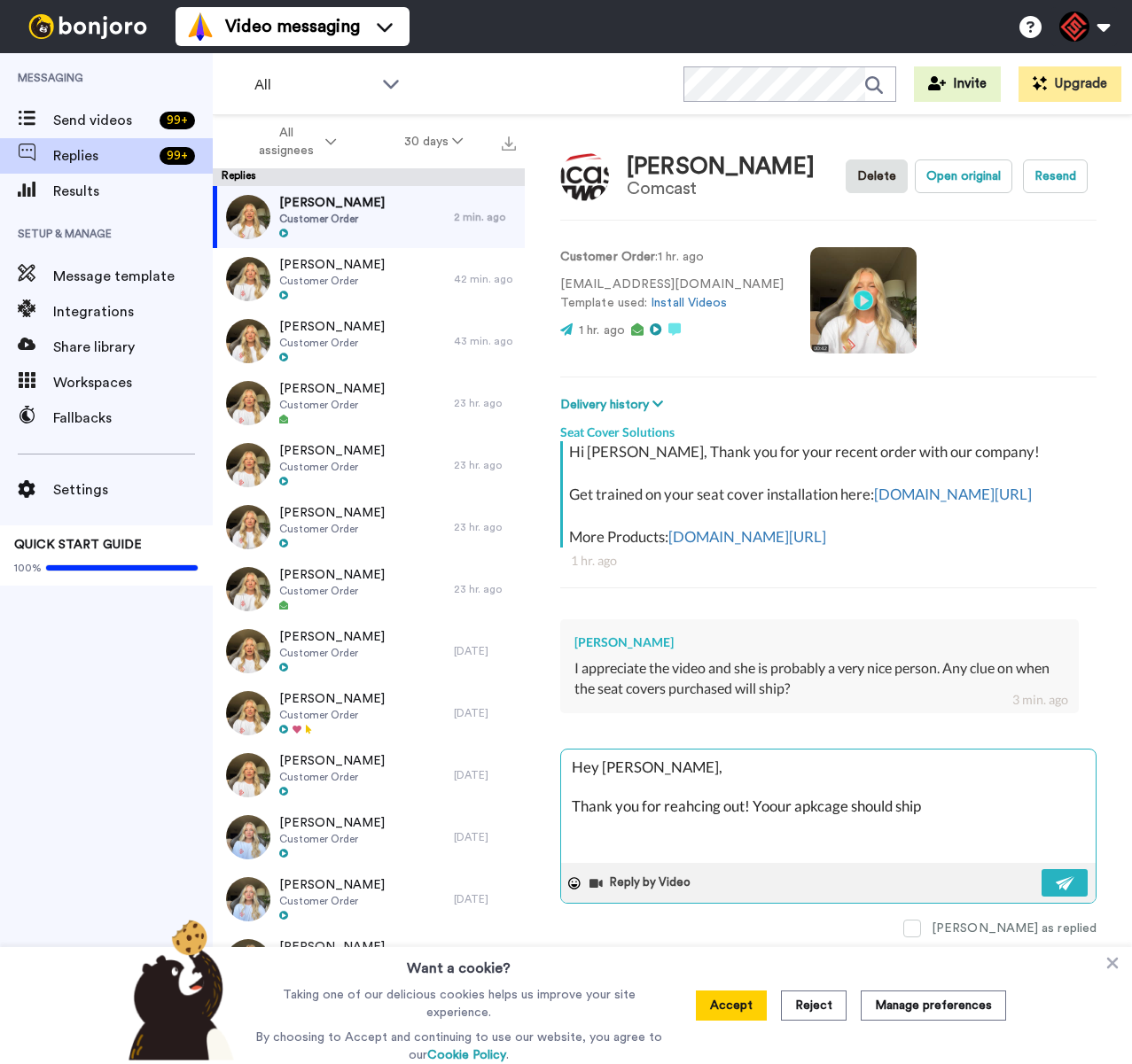
type textarea "Hey [PERSON_NAME], Thank you for reahcing out! Yoour apkcage should ship"
type textarea "x"
type textarea "Hey [PERSON_NAME], Thank you for reahcing out! Yoour apkcage should ship o"
type textarea "x"
type textarea "Hey [PERSON_NAME], Thank you for reahcing out! [PERSON_NAME] should ship ot"
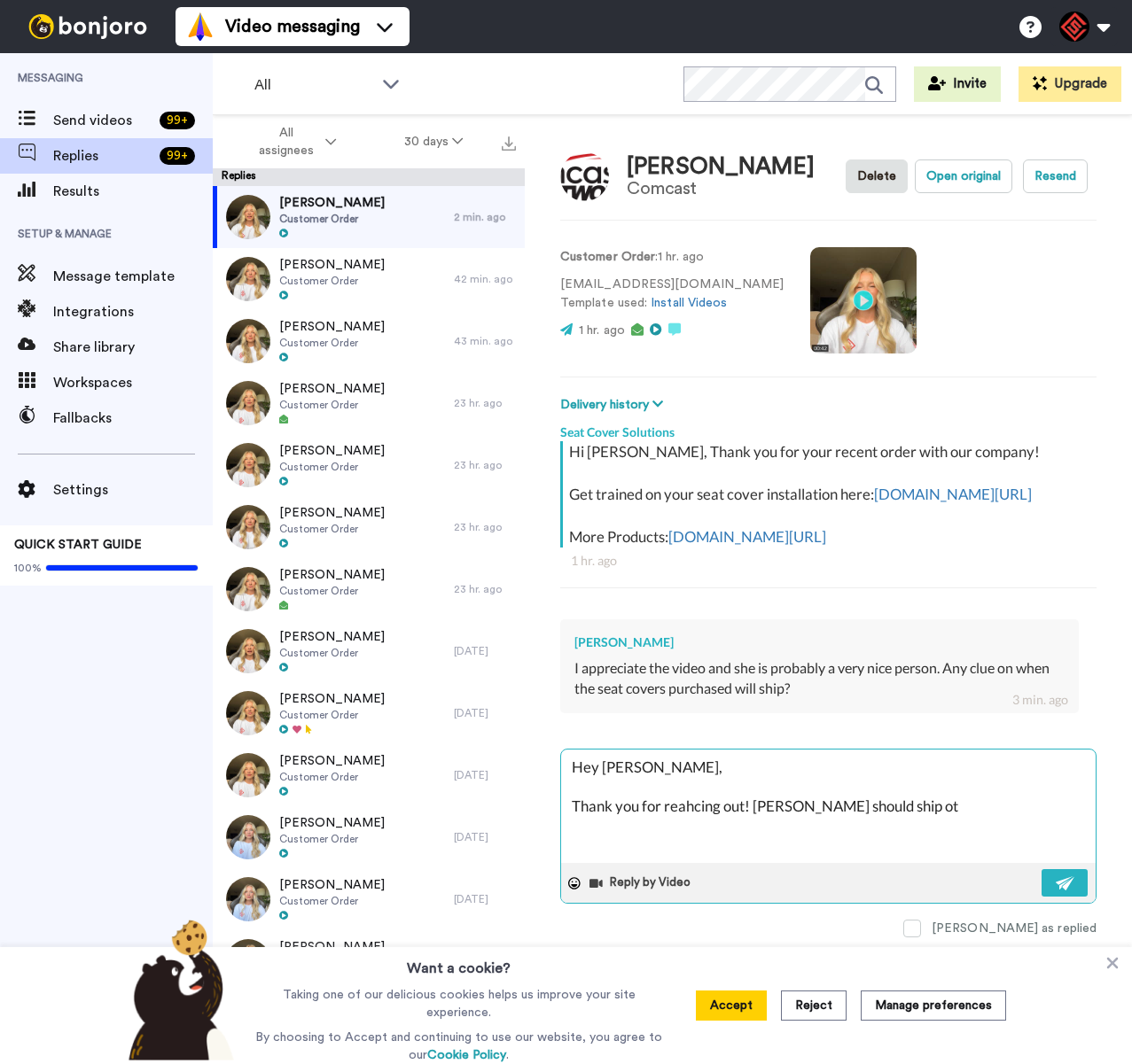
type textarea "x"
type textarea "Hey [PERSON_NAME], Thank you for reahcing out! [PERSON_NAME] should ship otm"
type textarea "x"
type textarea "Hey [PERSON_NAME], Thank you for reahcing out! Yoour apkcage should ship otmm"
type textarea "x"
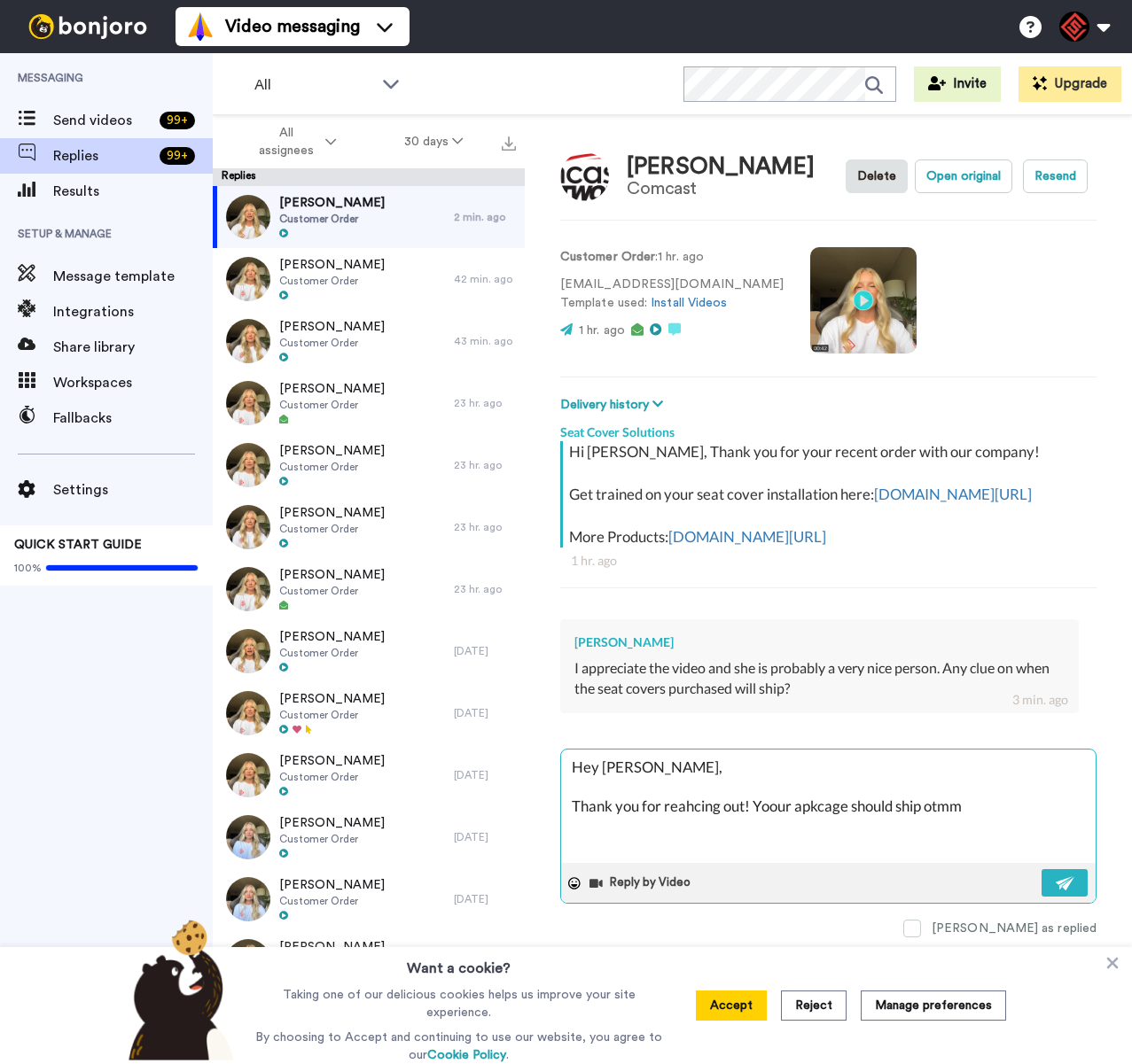
type textarea "Hey [PERSON_NAME], Thank you for reahcing out! [PERSON_NAME] should ship otmmo"
type textarea "x"
type textarea "Hey [PERSON_NAME], Thank you for reahcing out! [PERSON_NAME] should ship otmmo"
type textarea "x"
type textarea "Hey [PERSON_NAME], Thank you for reahcing out! Yoour apkcage should ship otmmo a"
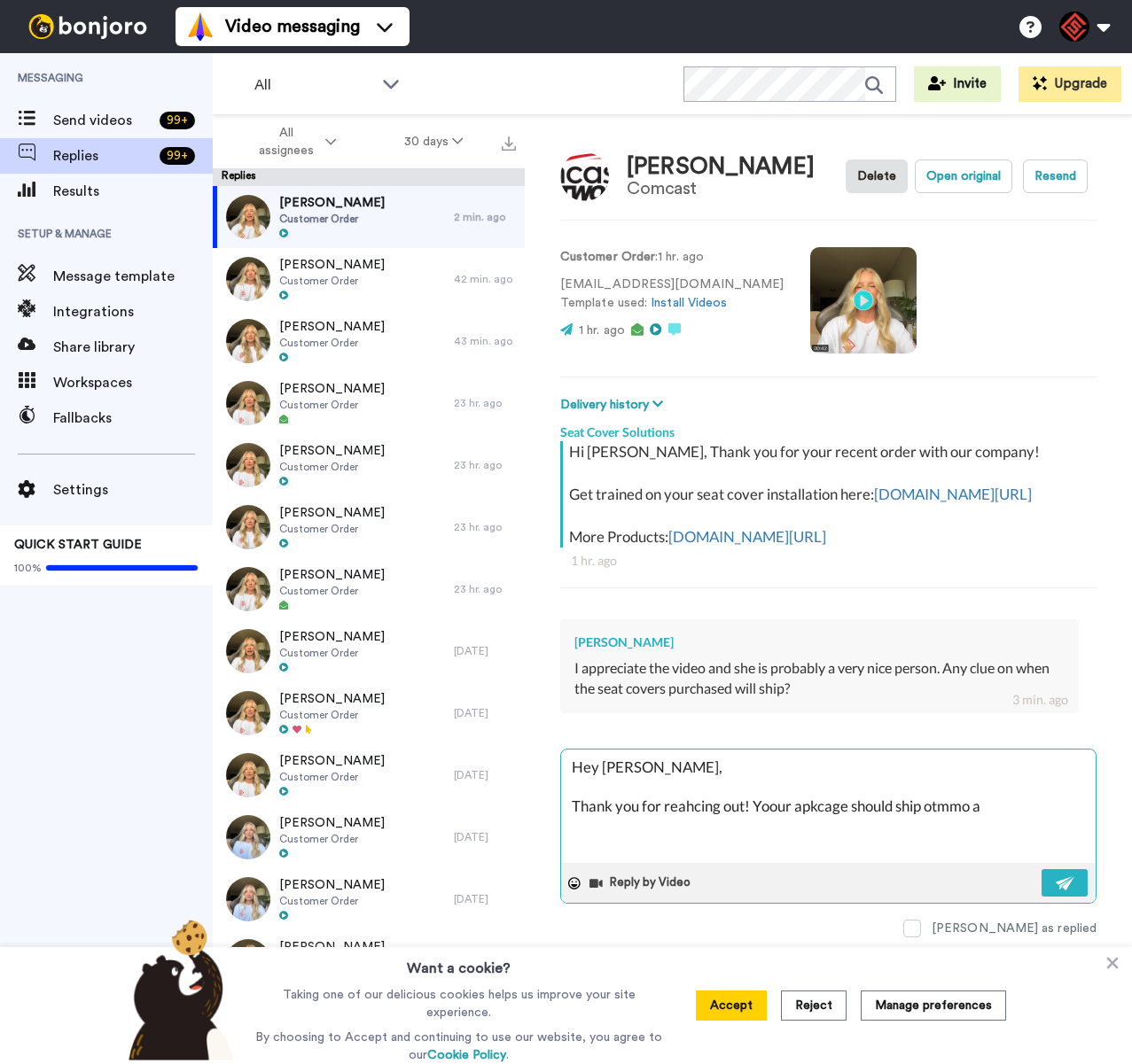
type textarea "x"
type textarea "Hey [PERSON_NAME], Thank you for reahcing out! Yoour apkcage should ship otmmo …"
type textarea "x"
type textarea "Hey [PERSON_NAME], Thank you for reahcing out! Yoour apkcage should ship otmmo …"
type textarea "x"
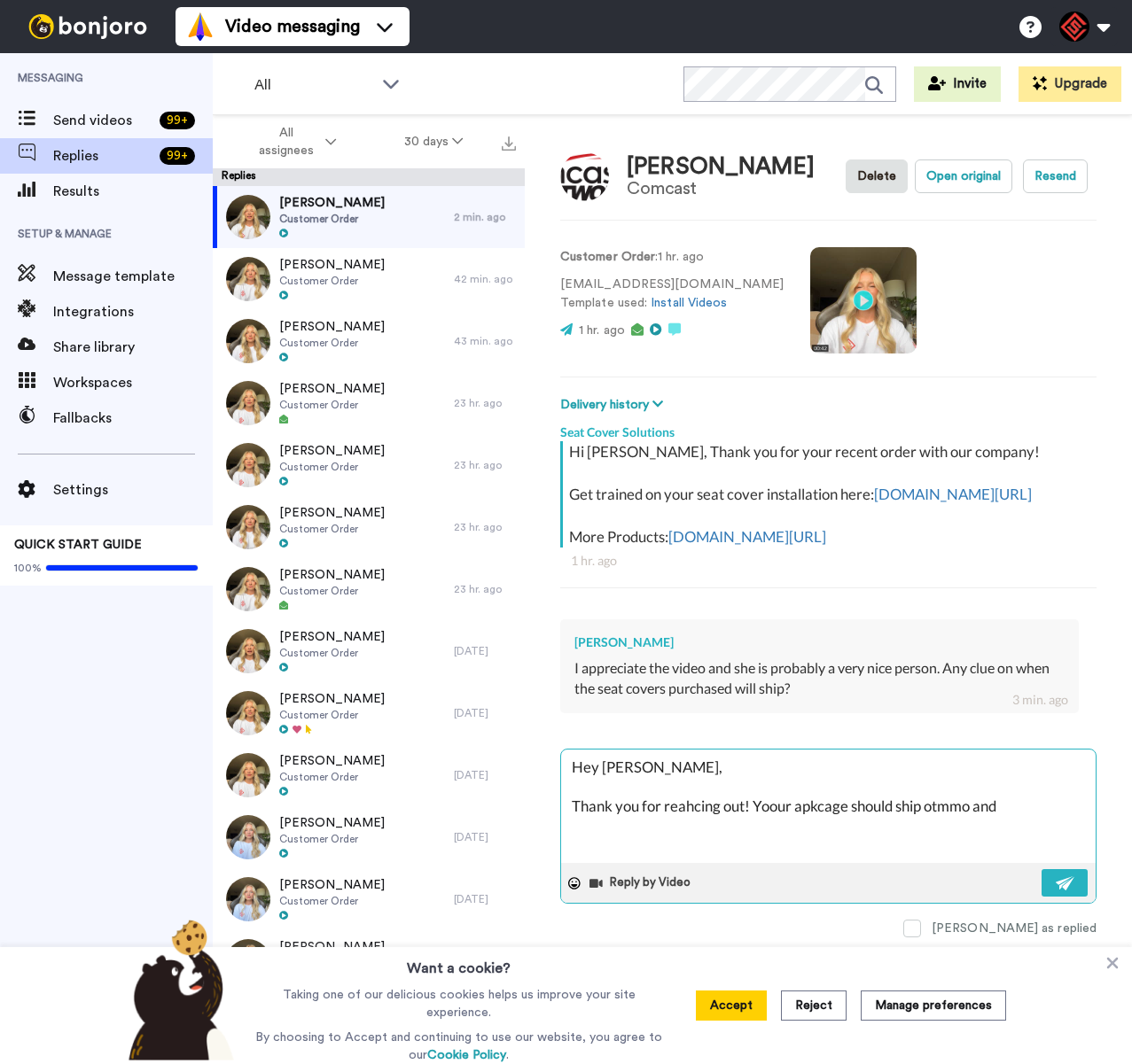
type textarea "Hey [PERSON_NAME], Thank you for reahcing out! Yoour apkcage should ship otmmo …"
type textarea "x"
type textarea "Hey [PERSON_NAME], Thank you for reahcing out! [PERSON_NAME] should ship otmmo …"
type textarea "x"
type textarea "Hey [PERSON_NAME], Thank you for reahcing out! Yoour apkcage should ship otmmo …"
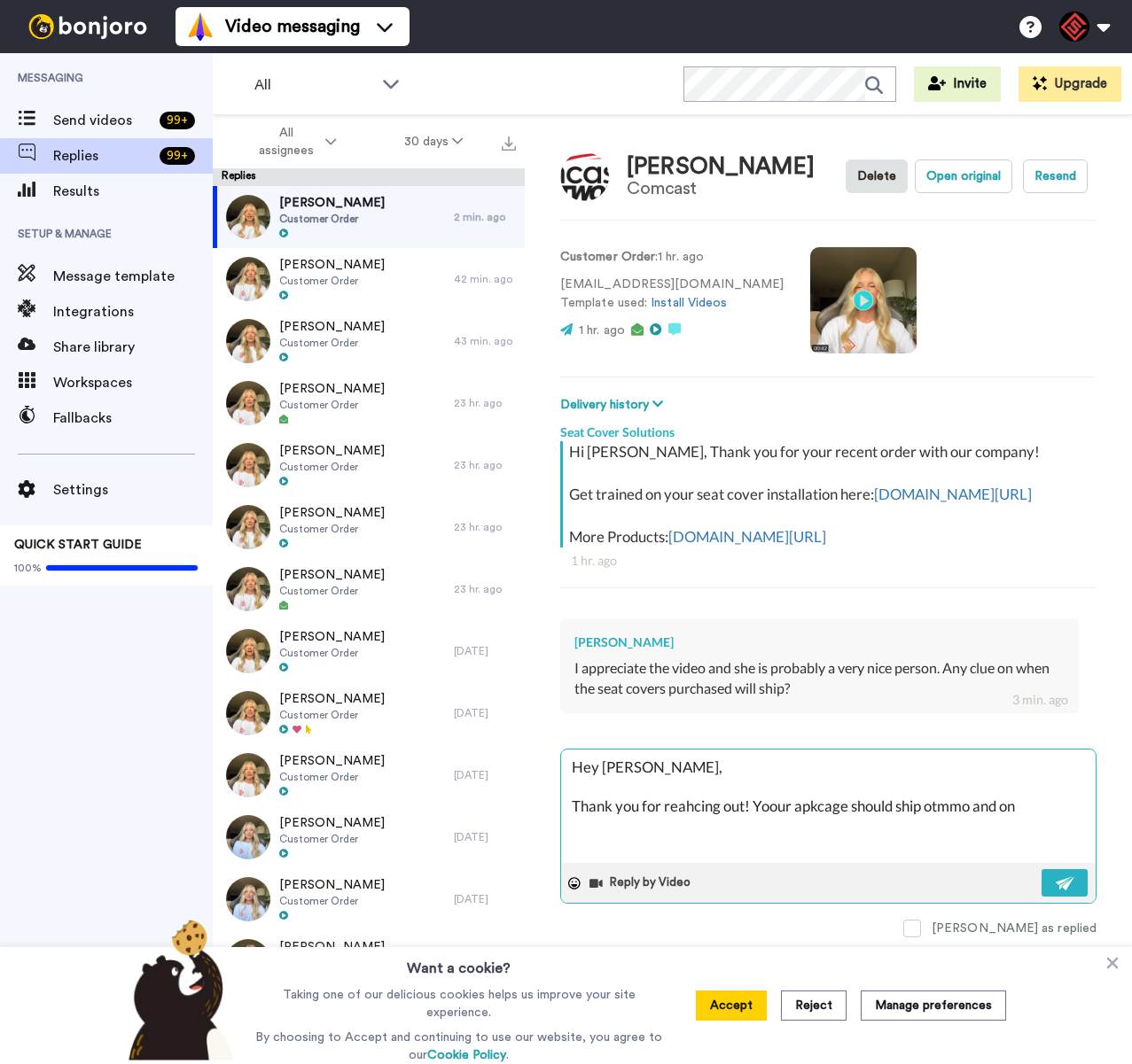
type textarea "x"
type textarea "Hey [PERSON_NAME], Thank you for reahcing out! Yoour apkcage should ship otmmo …"
type textarea "x"
type textarea "Hey [PERSON_NAME], Thank you for reahcing out! [PERSON_NAME] should ship otmmo …"
type textarea "x"
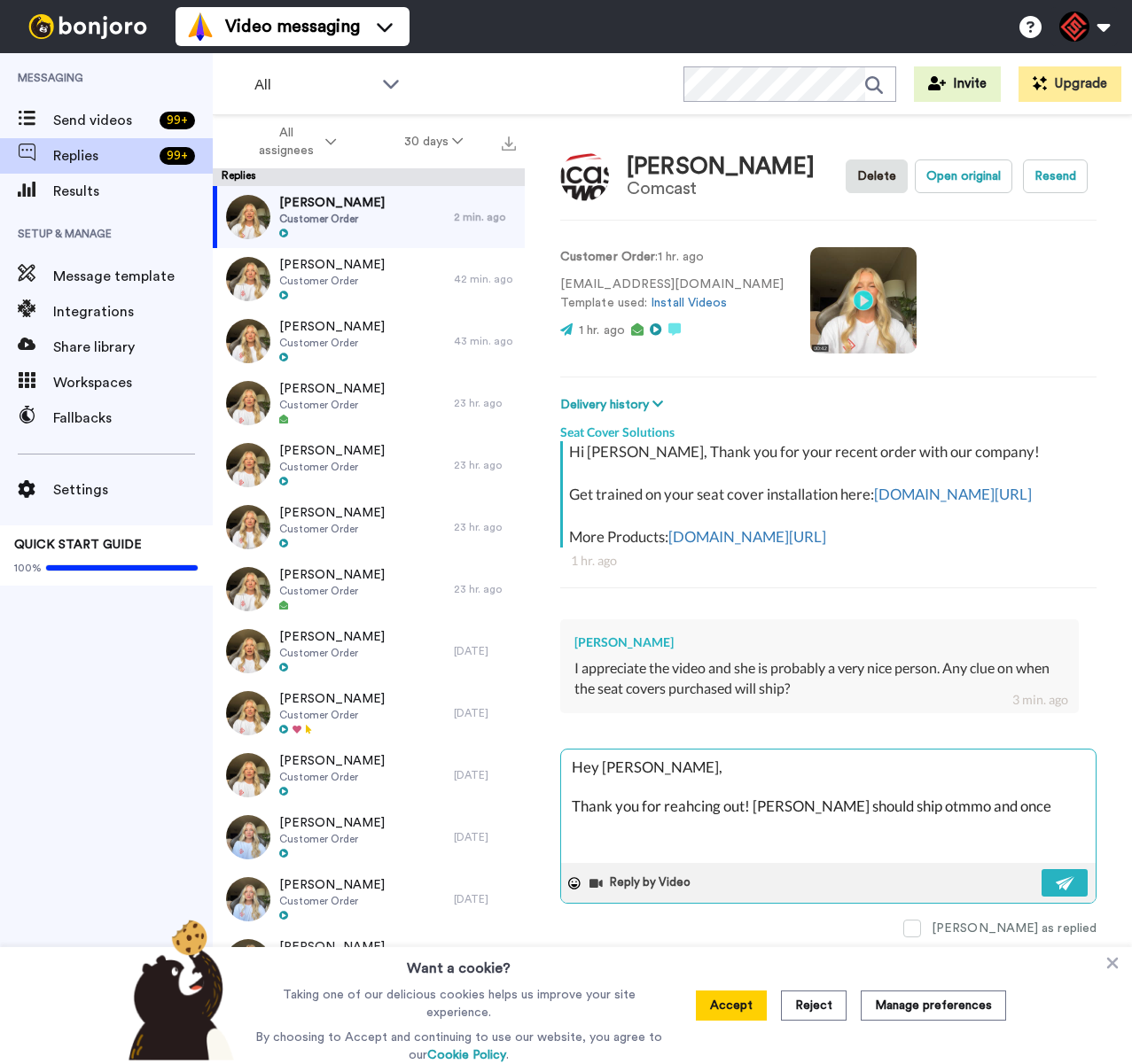
type textarea "Hey [PERSON_NAME], Thank you for reahcing out! [PERSON_NAME] should ship otmmo …"
type textarea "x"
type textarea "Hey [PERSON_NAME], Thank you for reahcing out! Yoour apkcage should ship otmmo …"
type textarea "x"
type textarea "Hey [PERSON_NAME], Thank you for reahcing out! Yoour apkcage should ship otmmo …"
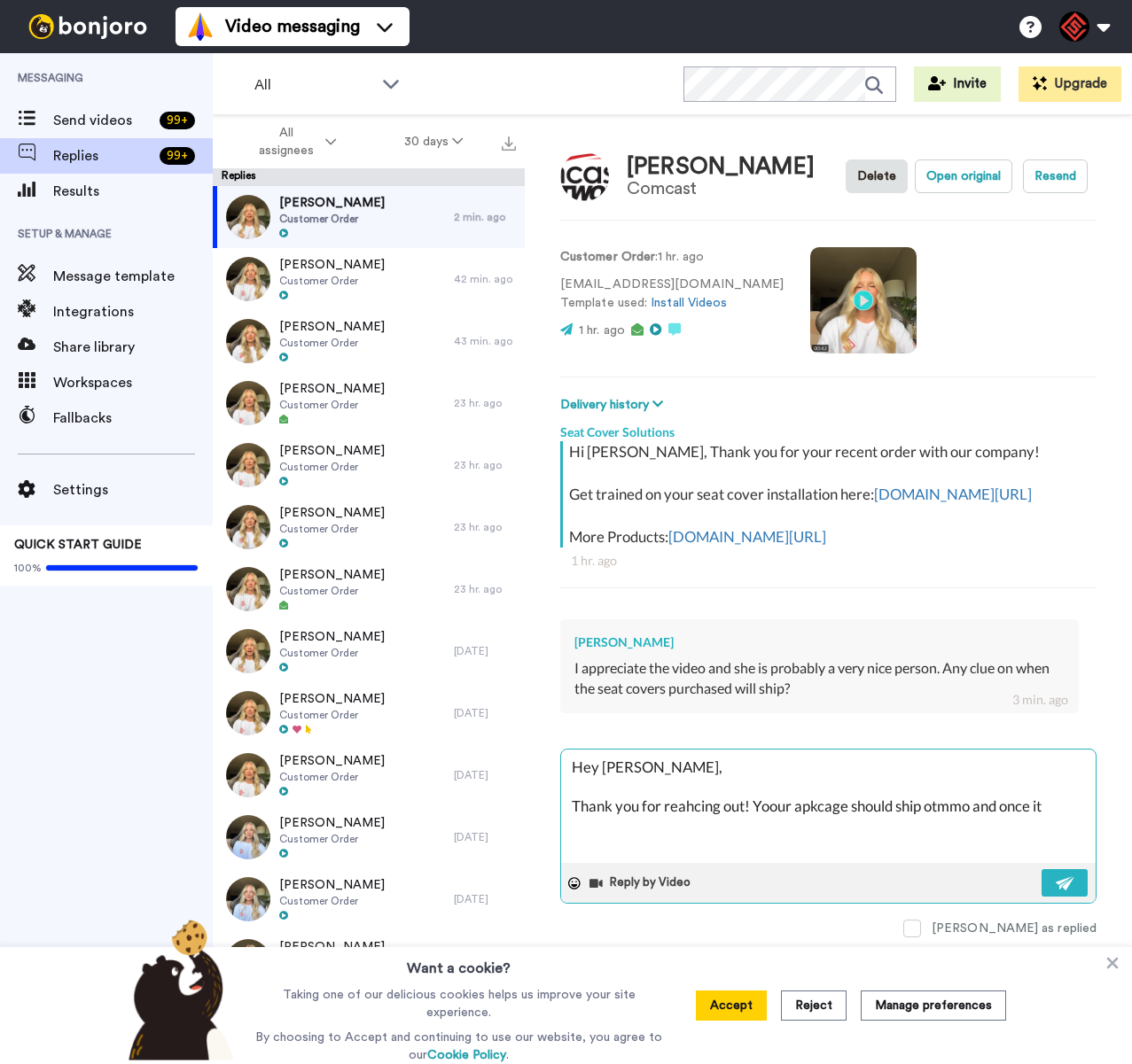
type textarea "x"
type textarea "Hey [PERSON_NAME], Thank you for reahcing out! Yoour apkcage should ship otmmo …"
type textarea "x"
type textarea "Hey [PERSON_NAME], Thank you for reahcing out! [PERSON_NAME] should ship otmmo …"
type textarea "x"
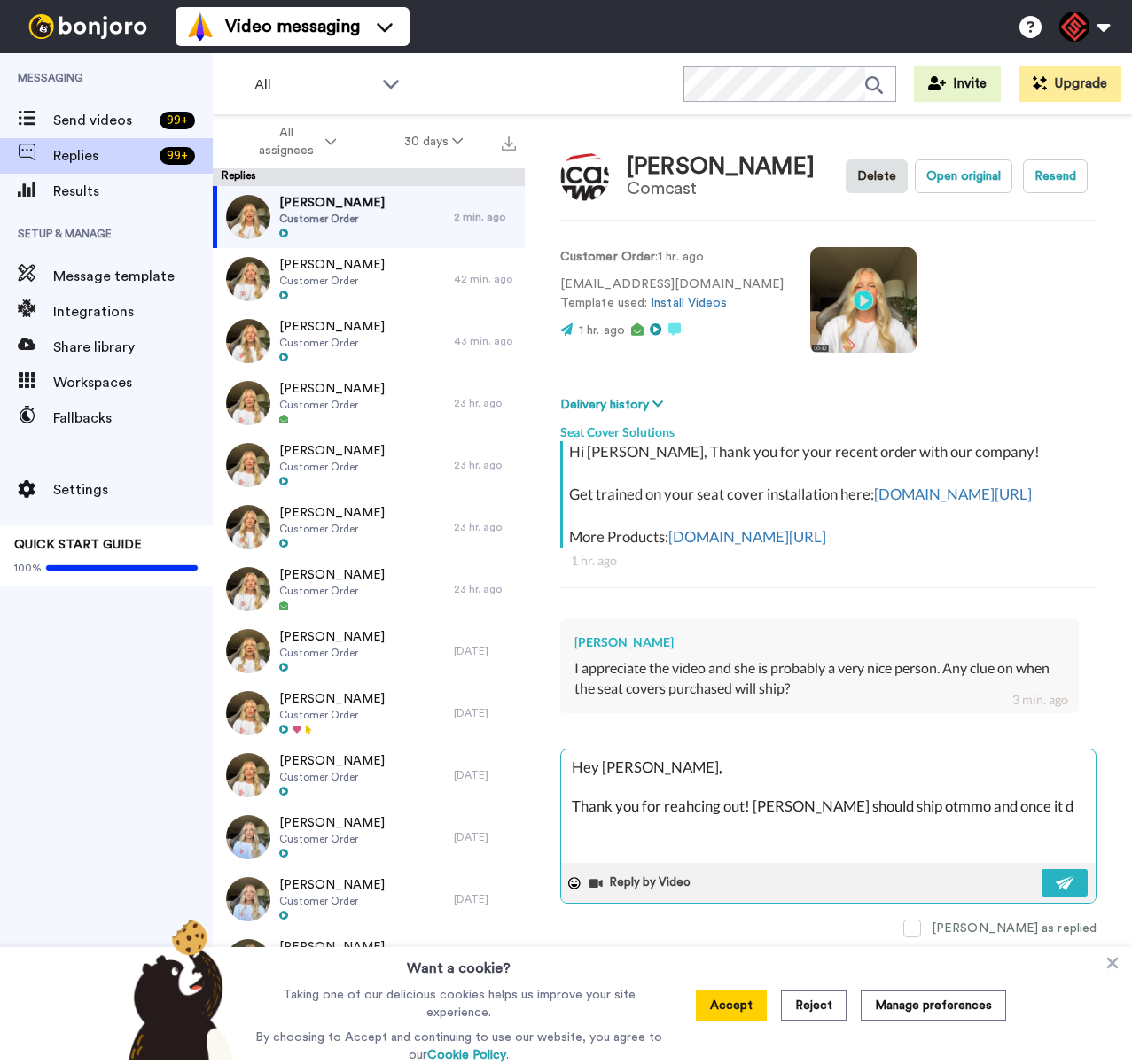
type textarea "Hey [PERSON_NAME], Thank you for reahcing out! Yoour apkcage should ship otmmo …"
type textarea "x"
type textarea "Hey [PERSON_NAME], Thank you for reahcing out! Yoour apkcage should ship otmmo …"
type textarea "x"
type textarea "Hey [PERSON_NAME], Thank you for reahcing out! Yoour apkcage should ship otmmo …"
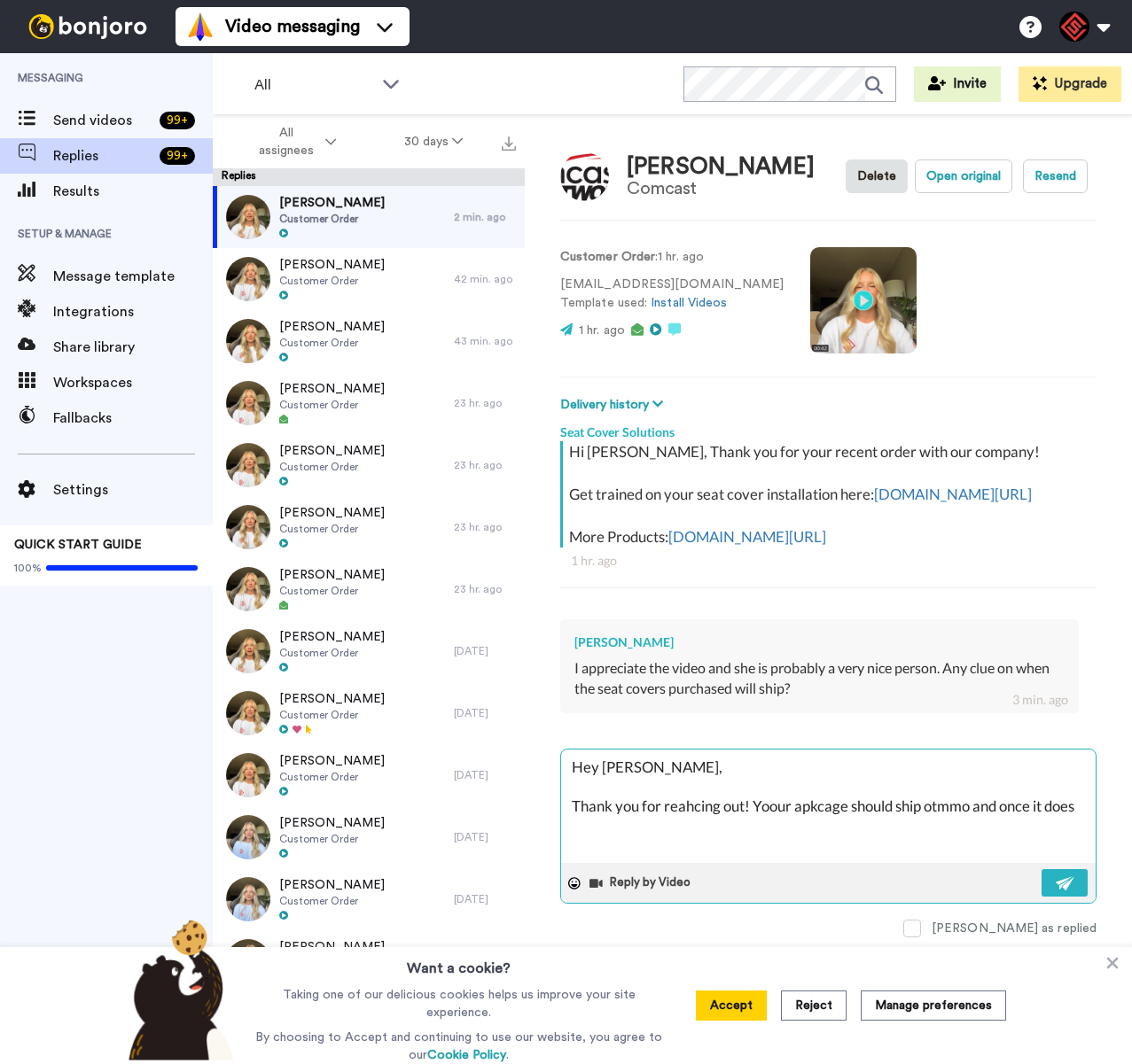
type textarea "x"
type textarea "Hey [PERSON_NAME], Thank you for reahcing out! Yoour apkcage should ship otmmo …"
type textarea "x"
type textarea "Hey [PERSON_NAME], Thank you for reahcing out! Yoour apkcage should ship otmmo …"
type textarea "x"
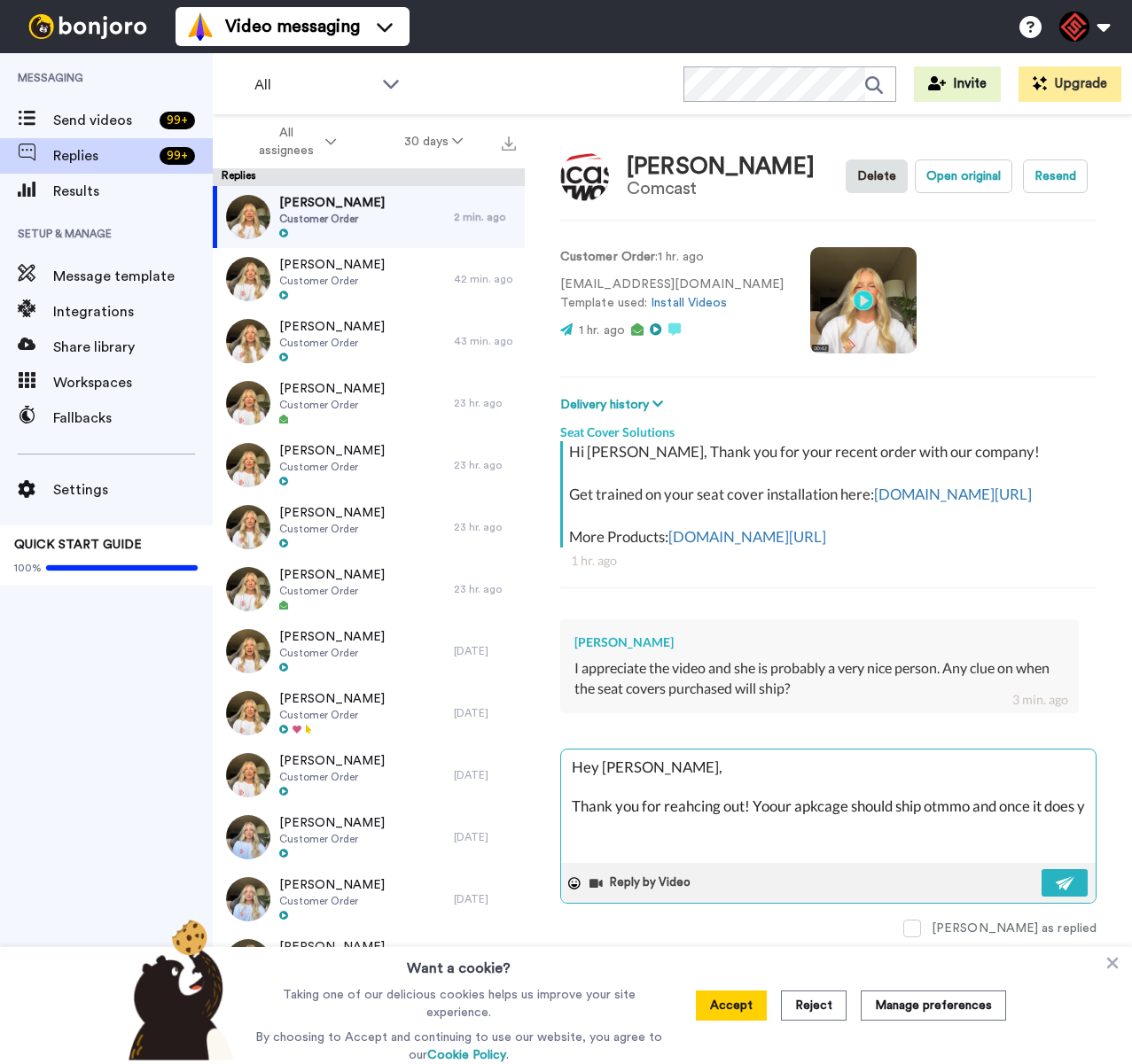
type textarea "Hey [PERSON_NAME], Thank you for reahcing out! Yoour apkcage should ship otmmo …"
type textarea "x"
type textarea "Hey [PERSON_NAME], Thank you for reahcing out! Yoour apkcage should ship otmmo …"
type textarea "x"
type textarea "Hey [PERSON_NAME], Thank you for reahcing out! Yoour apkcage should ship otmmo …"
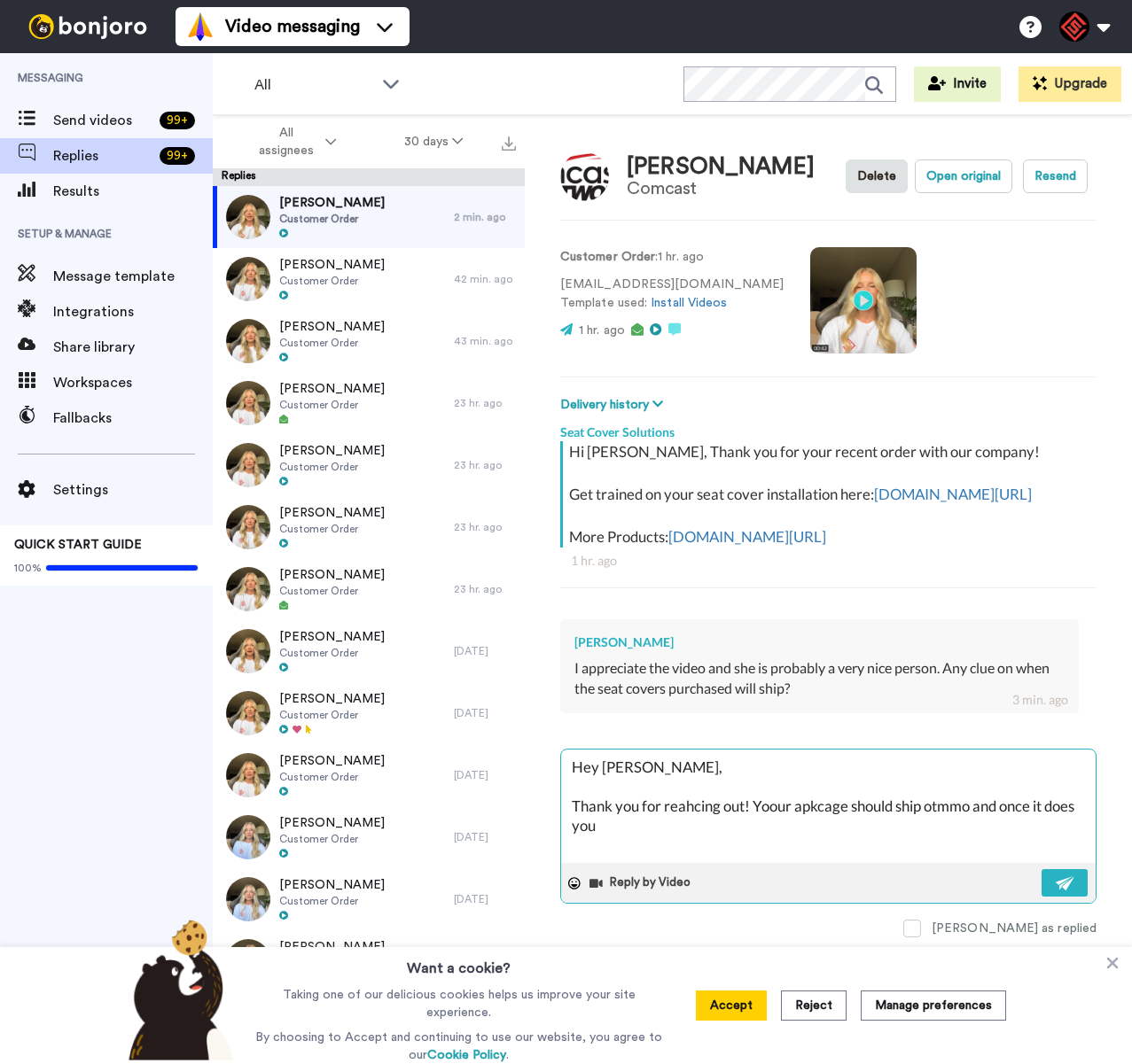
type textarea "x"
type textarea "Hey [PERSON_NAME], Thank you for reahcing out! Yoour apkcage should ship otmmo …"
type textarea "x"
type textarea "Hey [PERSON_NAME], Thank you for reahcing out! Yoour apkcage should ship otmmo …"
type textarea "x"
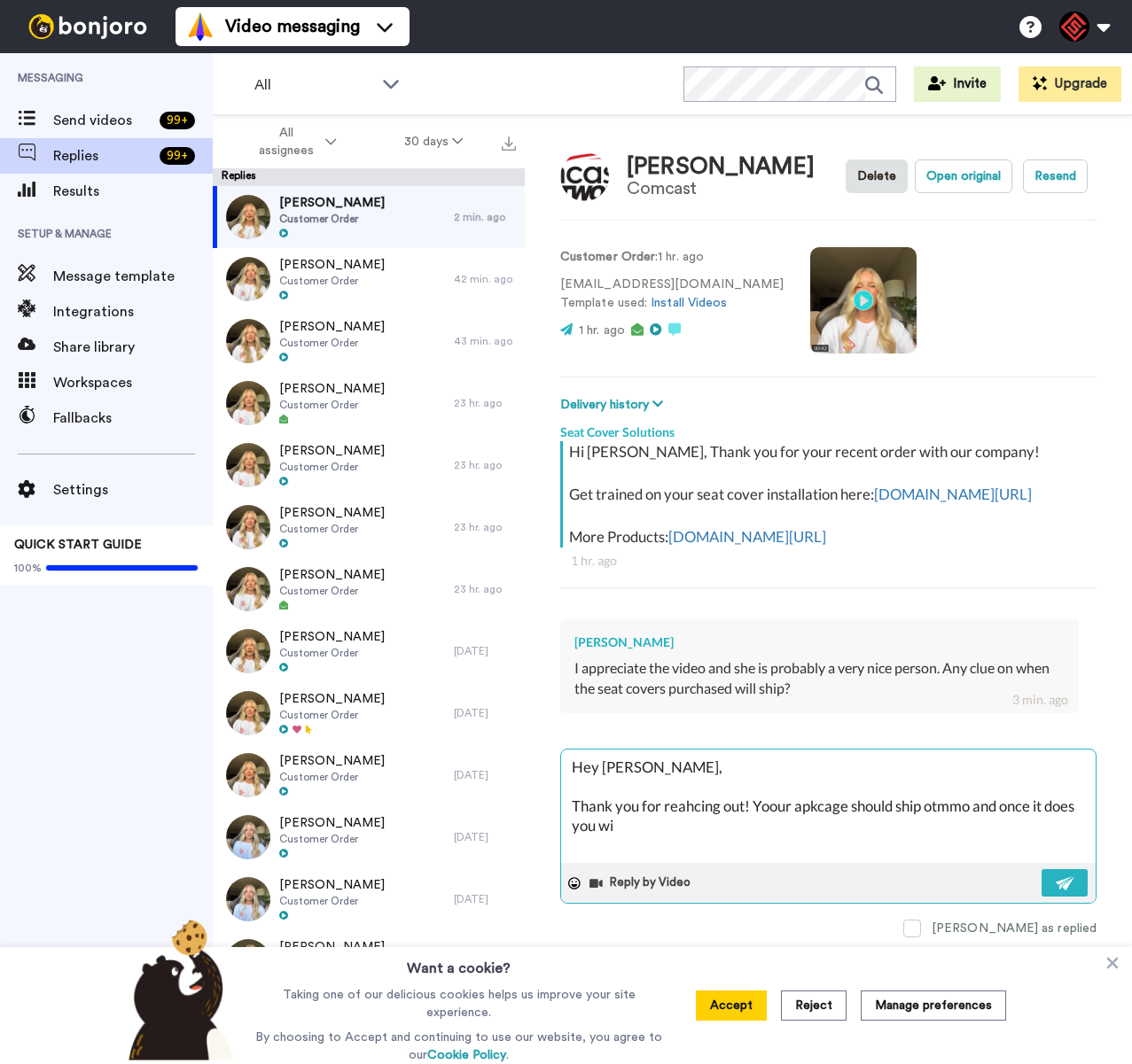
type textarea "Hey [PERSON_NAME], Thank you for reahcing out! [PERSON_NAME] should ship otmmo …"
type textarea "x"
type textarea "Hey [PERSON_NAME], Thank you for reahcing out! [PERSON_NAME] should ship otmmo …"
type textarea "x"
type textarea "Hey [PERSON_NAME], Thank you for reahcing out! Yoour apkcage should ship otmmo …"
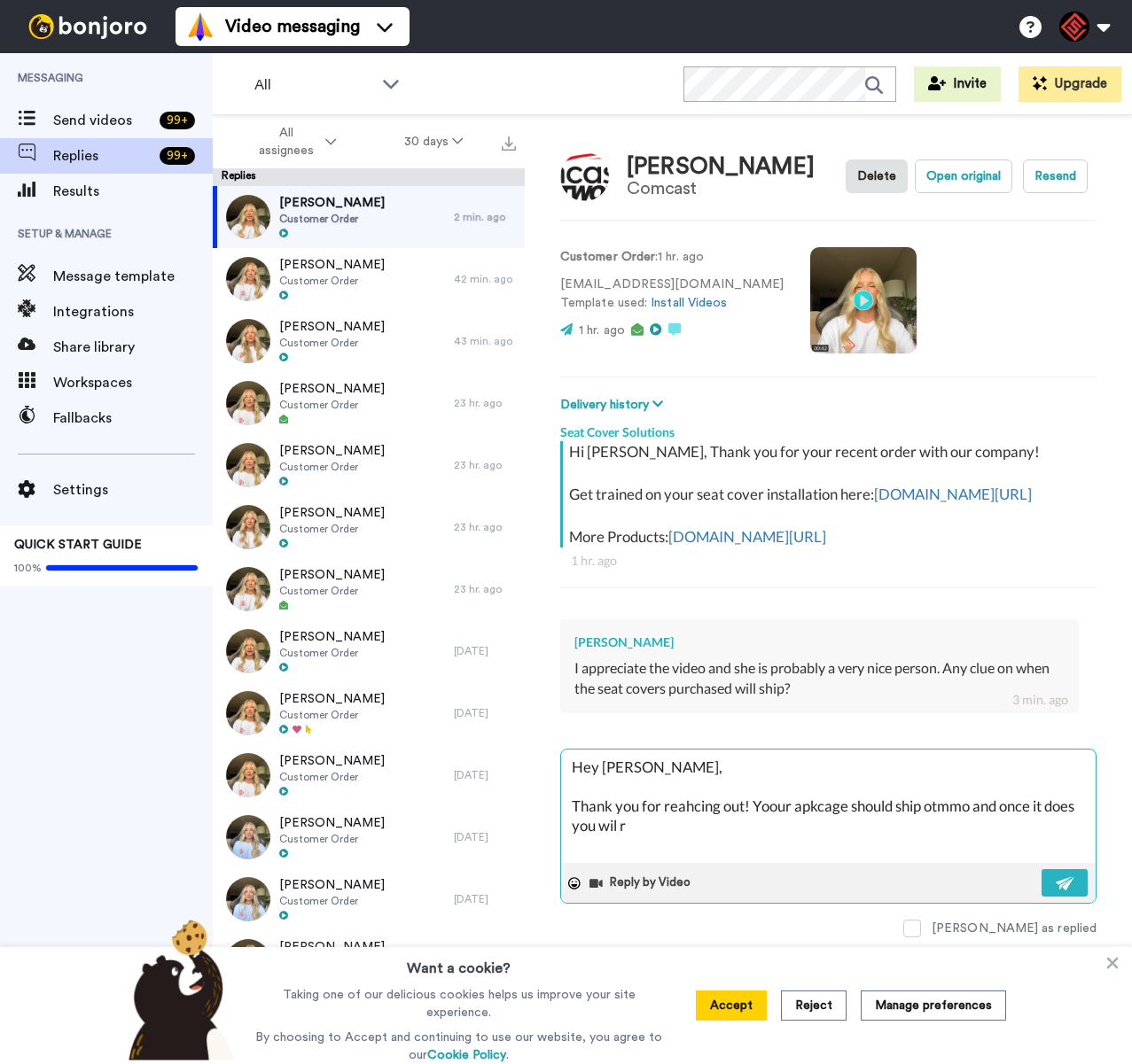
type textarea "x"
type textarea "Hey [PERSON_NAME], Thank you for reahcing out! [PERSON_NAME] should ship otmmo …"
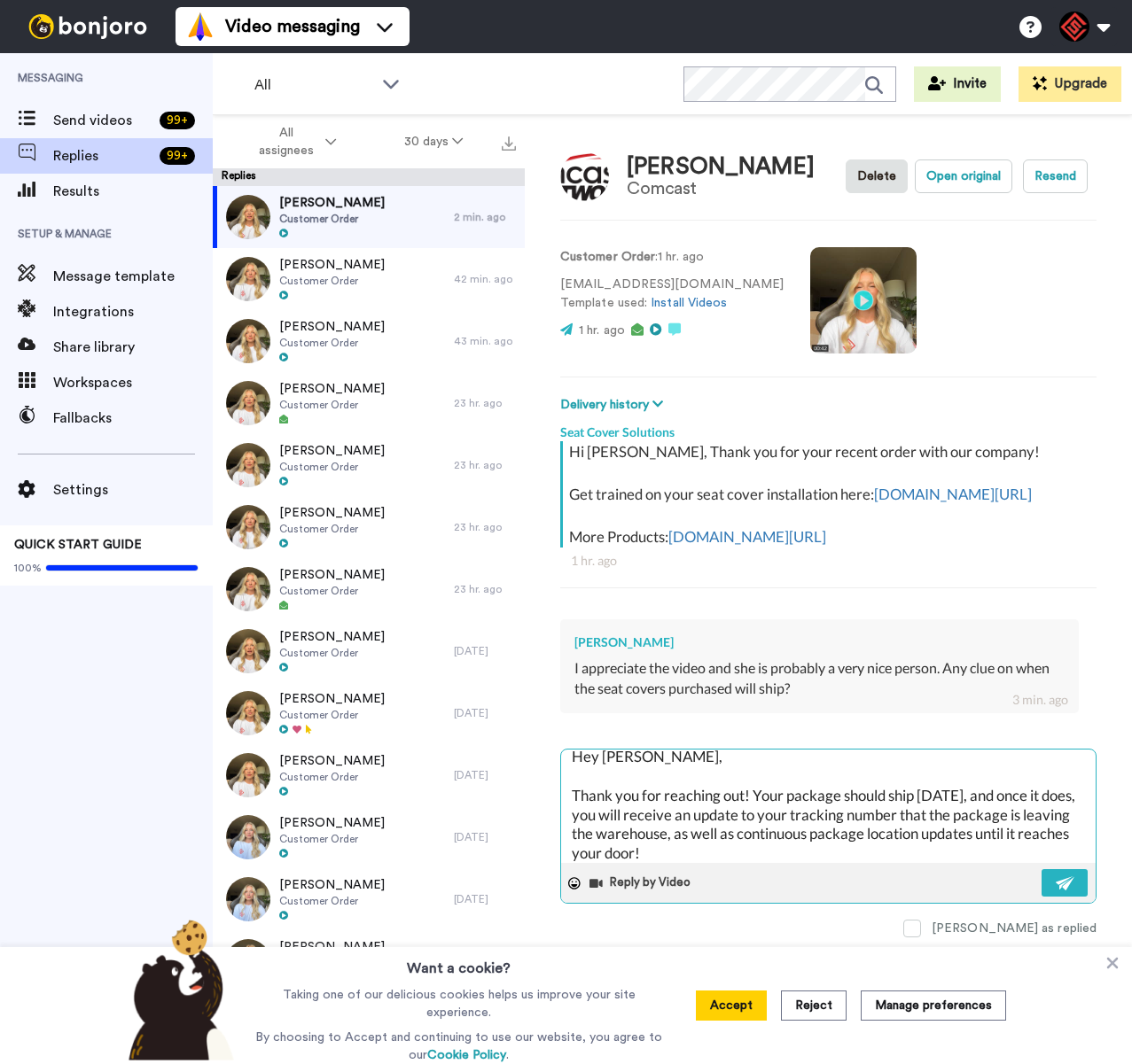
scroll to position [49, 0]
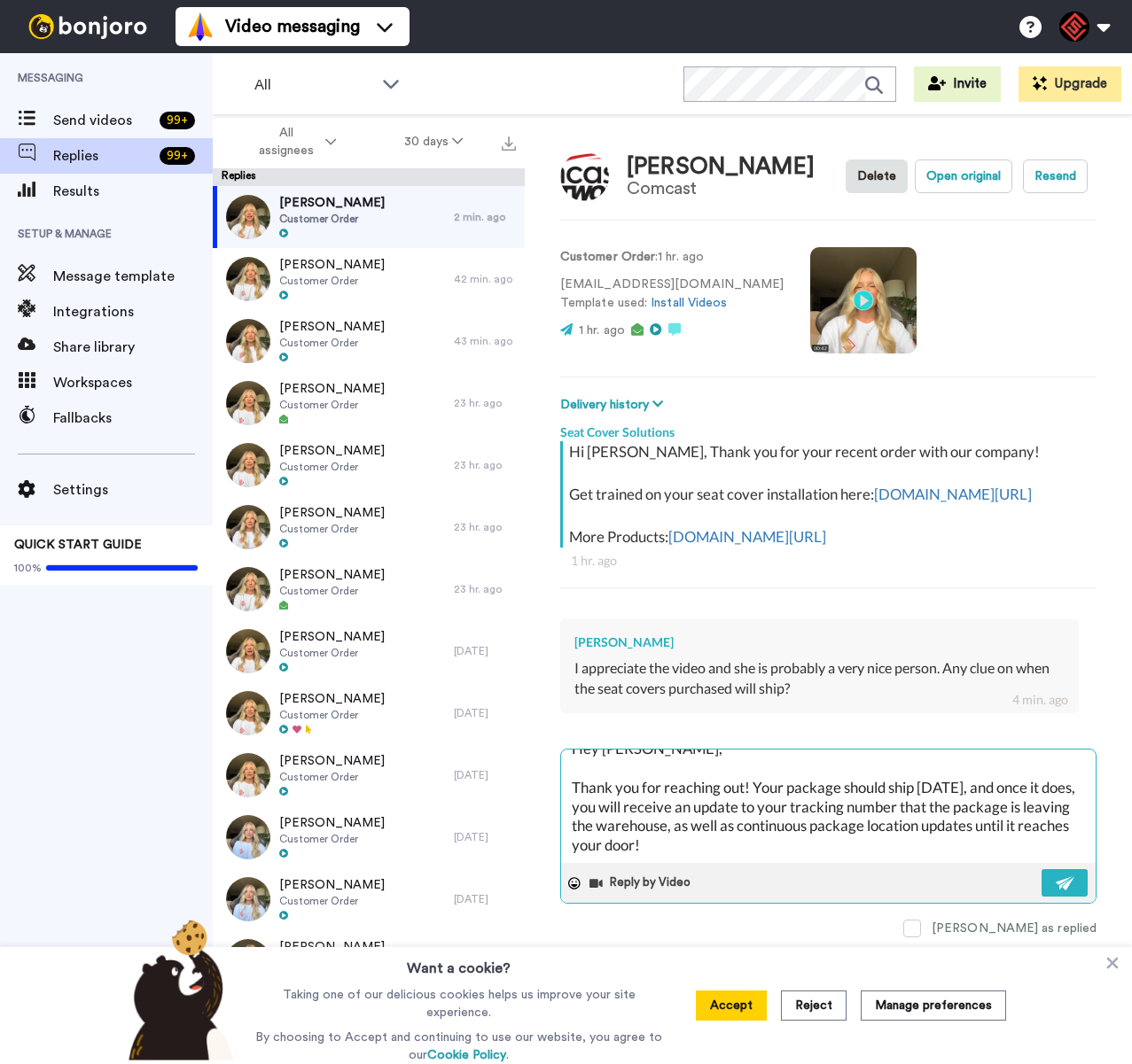
paste textarea "I appreciate you letting me help you with this. If you have any further questio…"
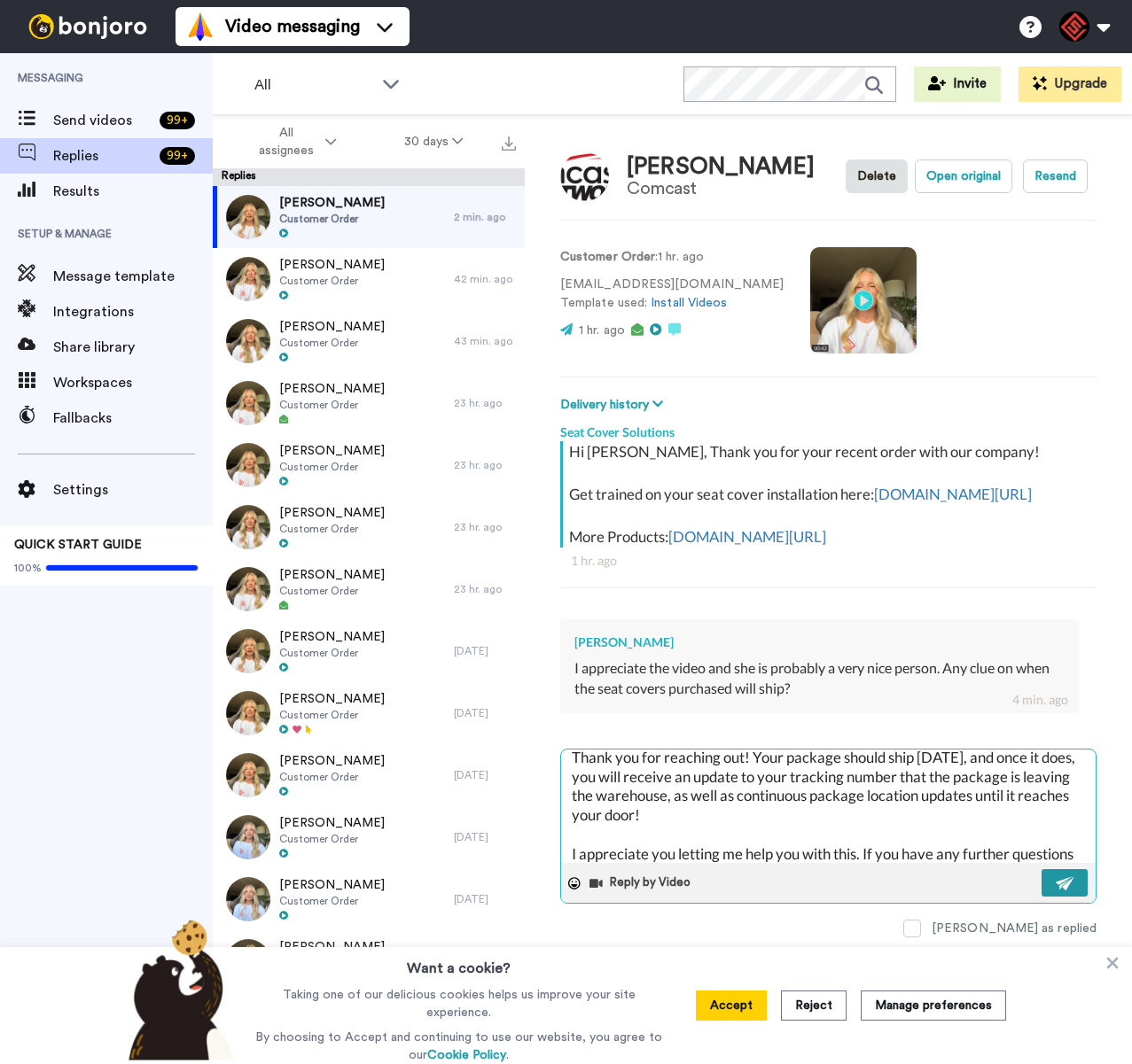
click at [1063, 891] on img at bounding box center [1065, 883] width 20 height 14
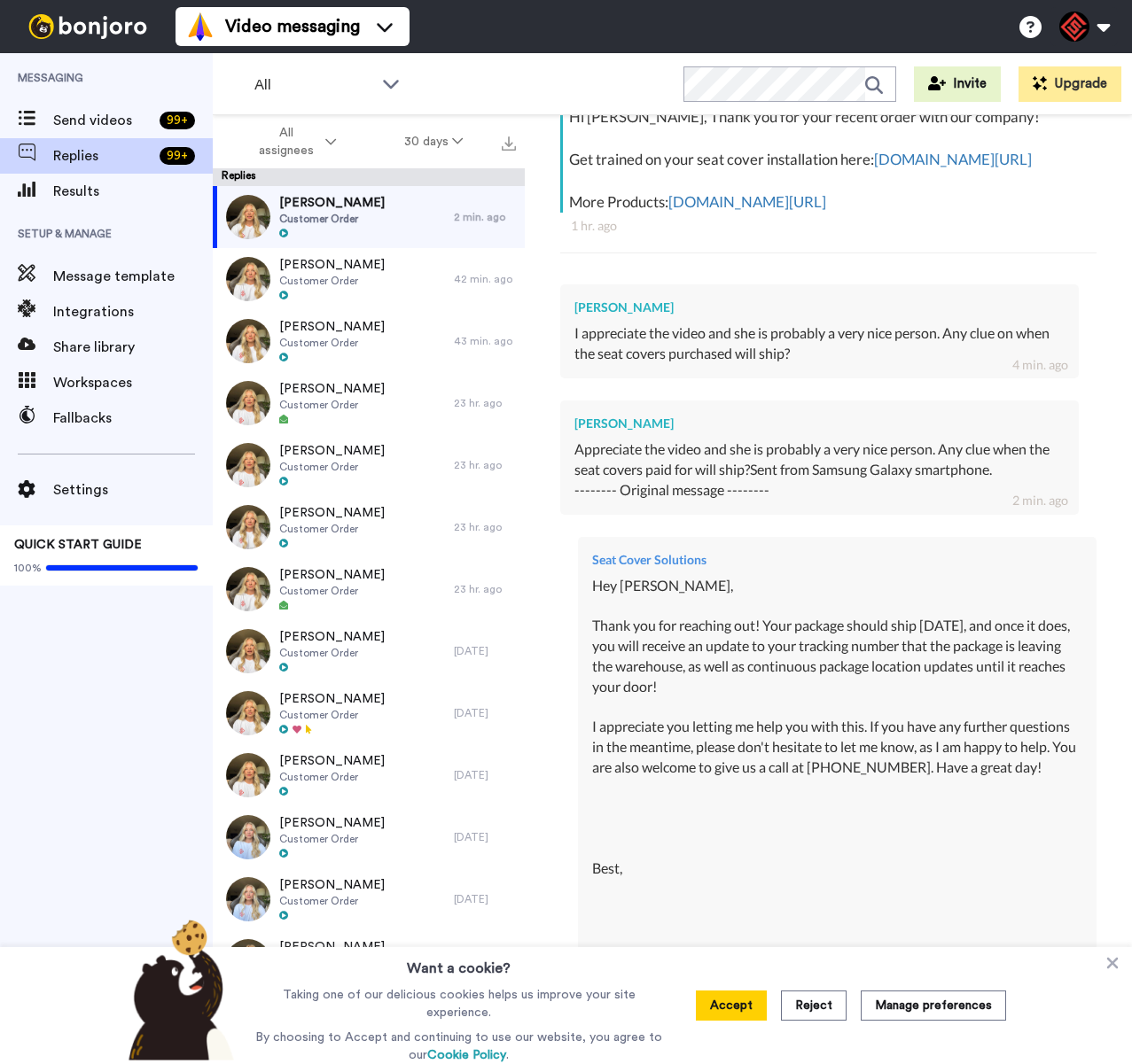
scroll to position [538, 0]
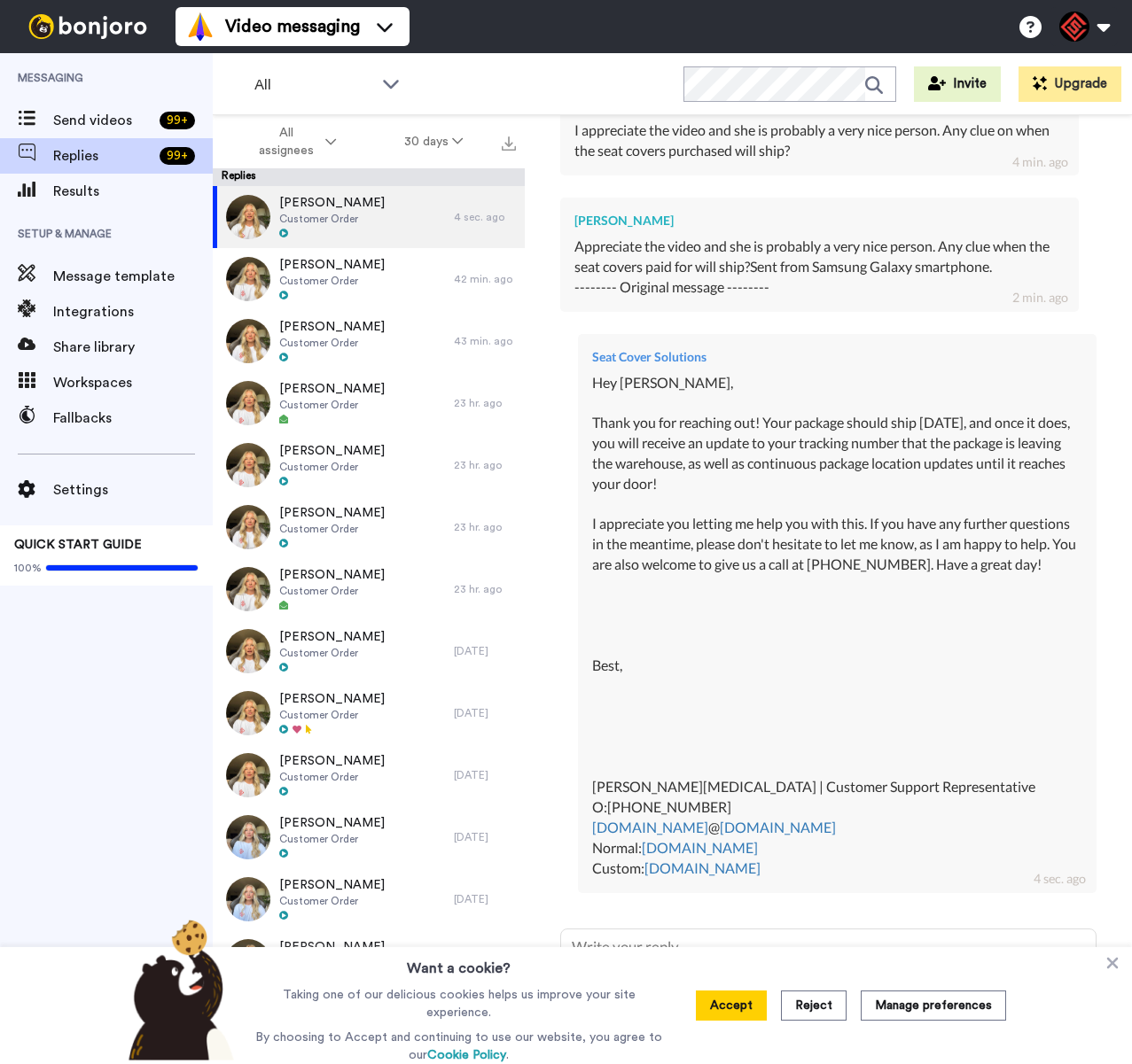
click at [1109, 970] on icon at bounding box center [1112, 963] width 12 height 12
